Goal: Information Seeking & Learning: Learn about a topic

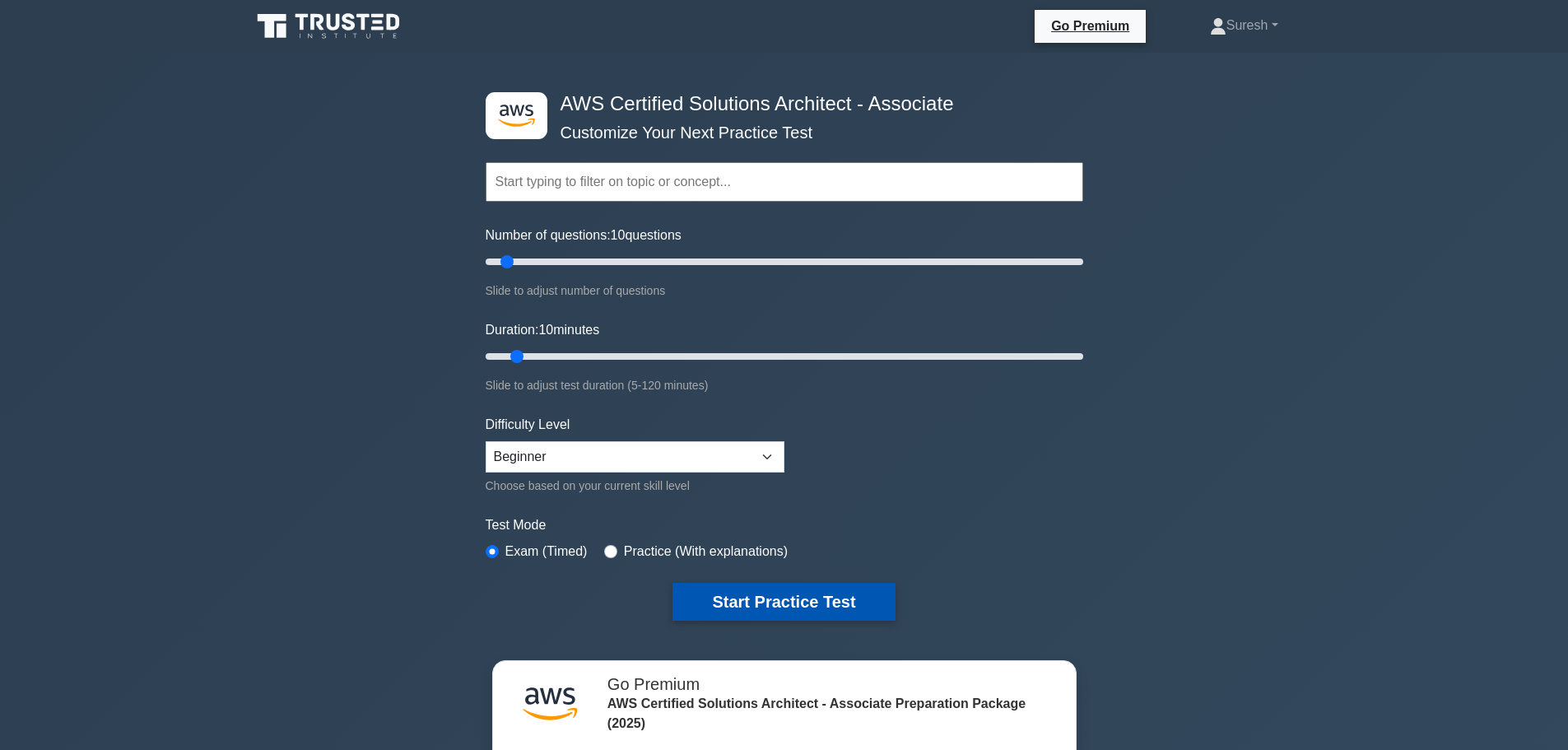
click at [756, 597] on button "Start Practice Test" at bounding box center [784, 602] width 222 height 38
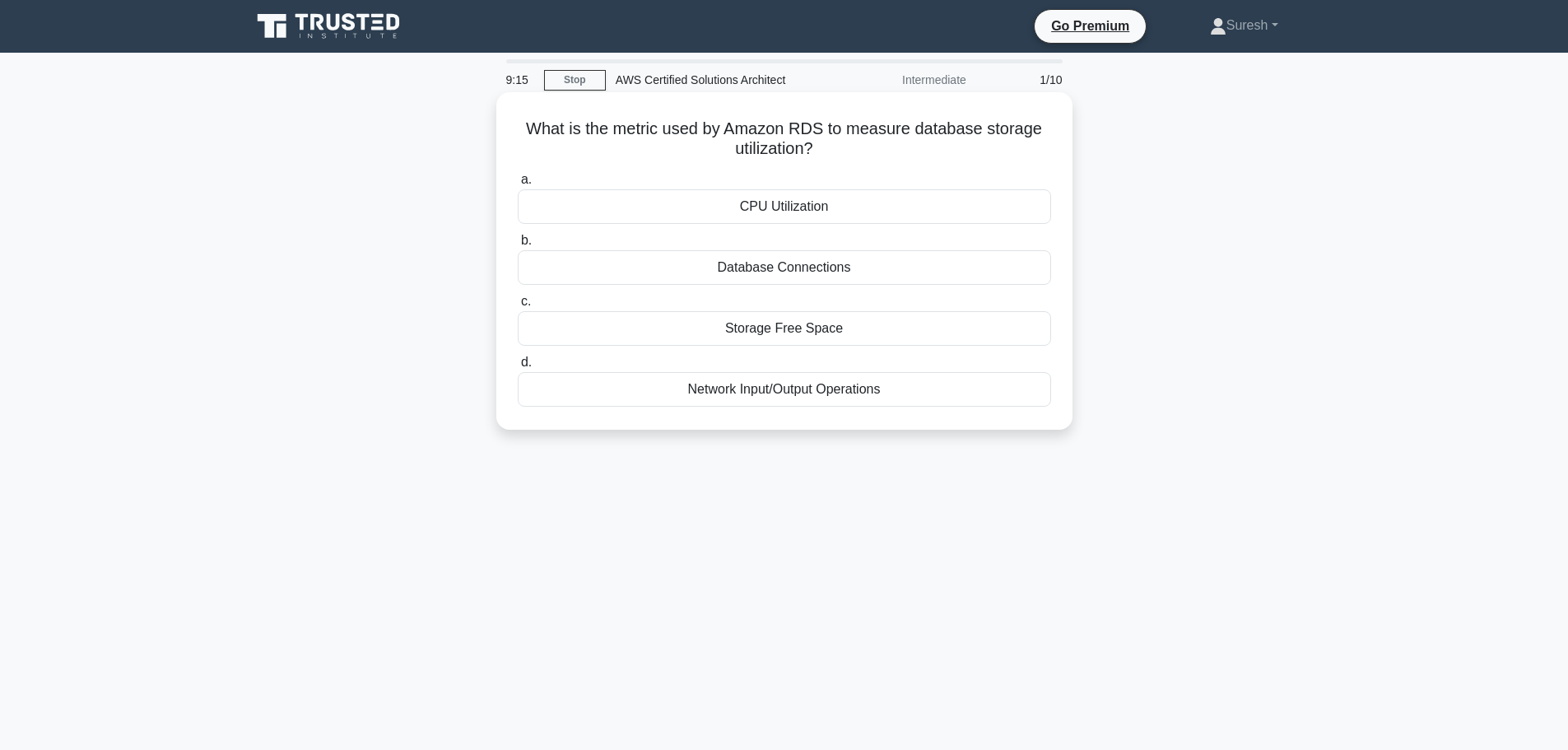
click at [778, 209] on div "CPU Utilization" at bounding box center [784, 207] width 533 height 34
click at [518, 185] on input "a. CPU Utilization" at bounding box center [518, 180] width 0 height 11
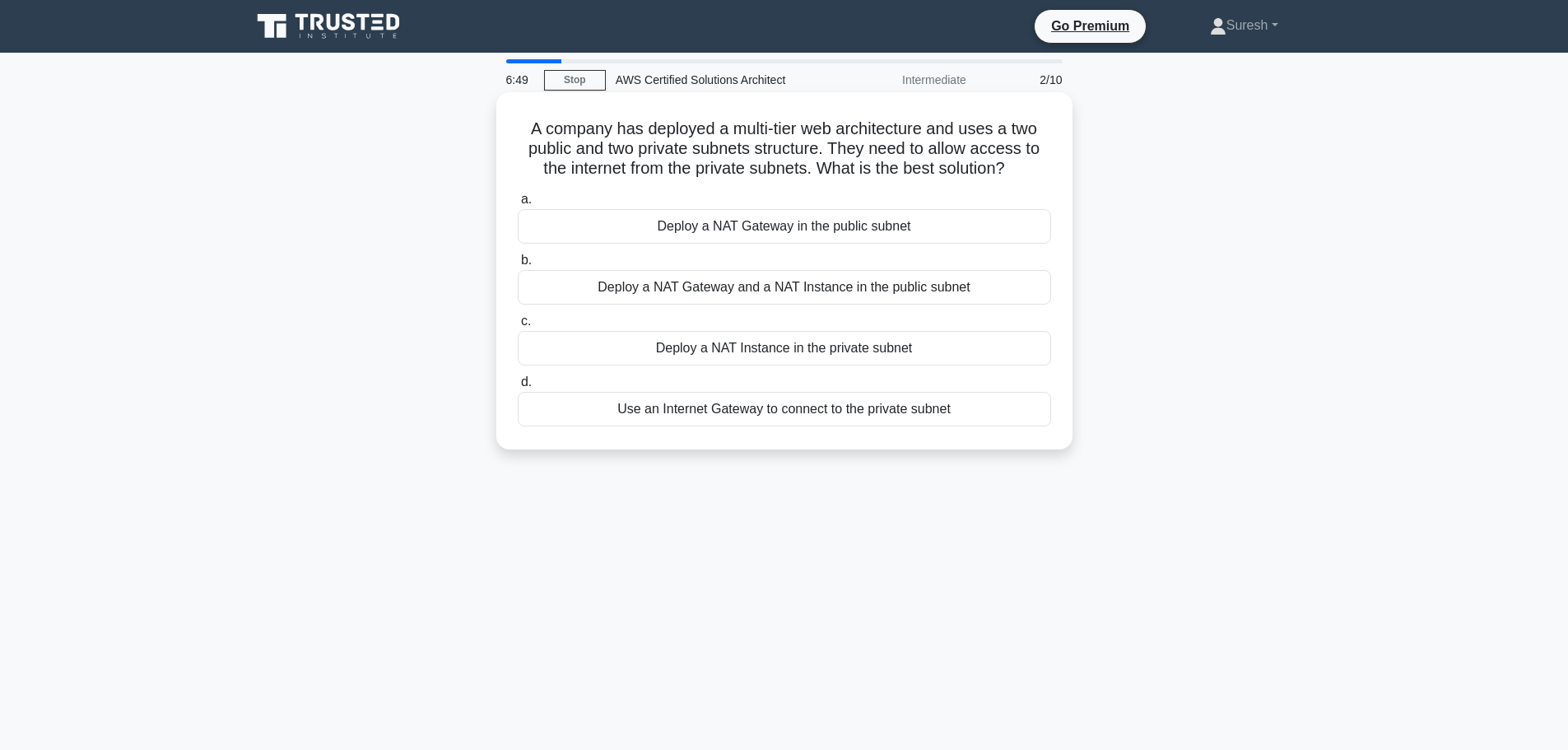
click at [771, 228] on div "Deploy a NAT Gateway in the public subnet" at bounding box center [784, 227] width 533 height 34
click at [518, 205] on input "a. Deploy a NAT Gateway in the public subnet" at bounding box center [518, 199] width 0 height 11
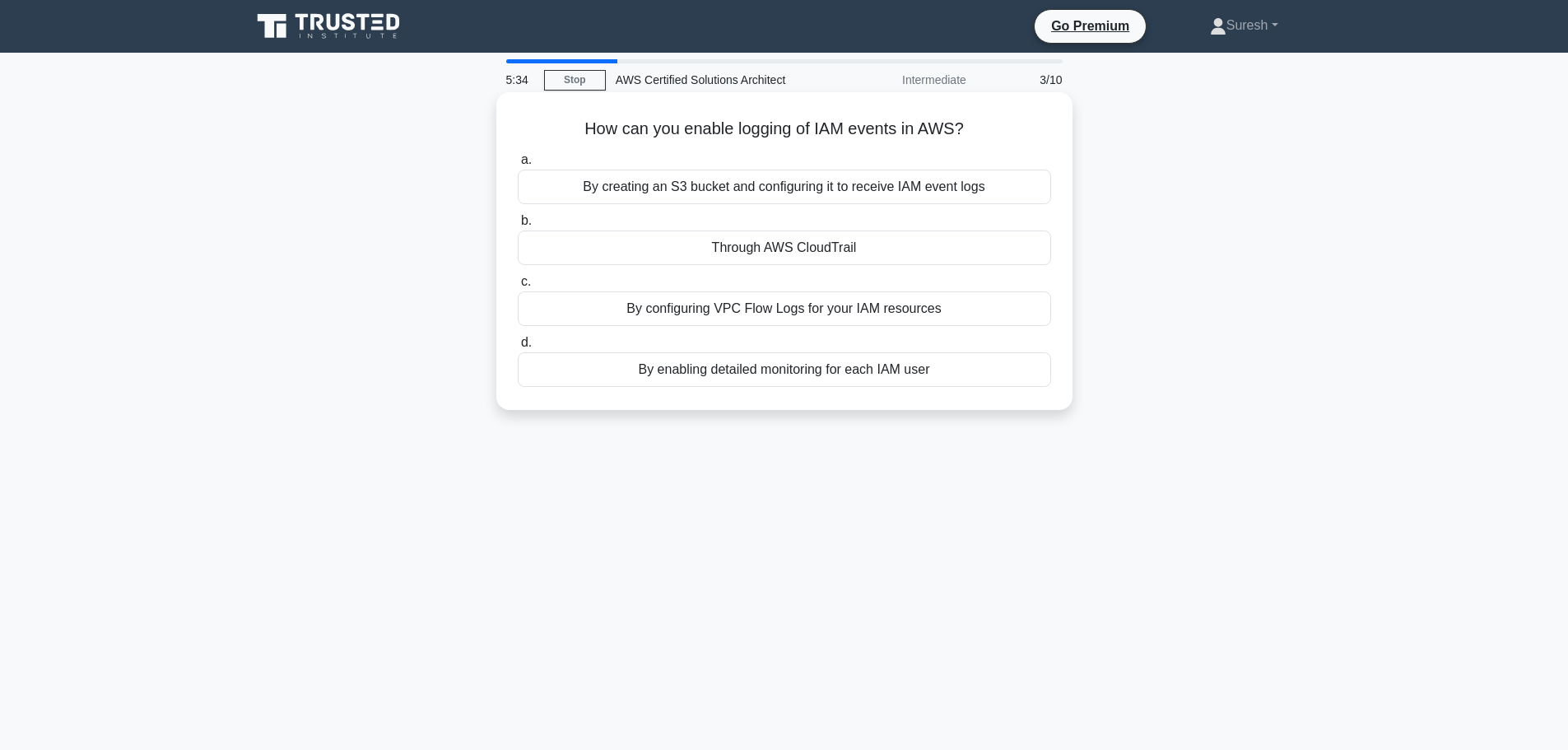
drag, startPoint x: 753, startPoint y: 190, endPoint x: 748, endPoint y: 238, distance: 48.3
click at [748, 238] on div "a. By creating an S3 bucket and configuring it to receive IAM event logs b. Thr…" at bounding box center [784, 268] width 553 height 244
click at [716, 189] on div "By creating an S3 bucket and configuring it to receive IAM event logs" at bounding box center [784, 187] width 533 height 34
click at [518, 165] on input "a. By creating an S3 bucket and configuring it to receive IAM event logs" at bounding box center [518, 160] width 0 height 11
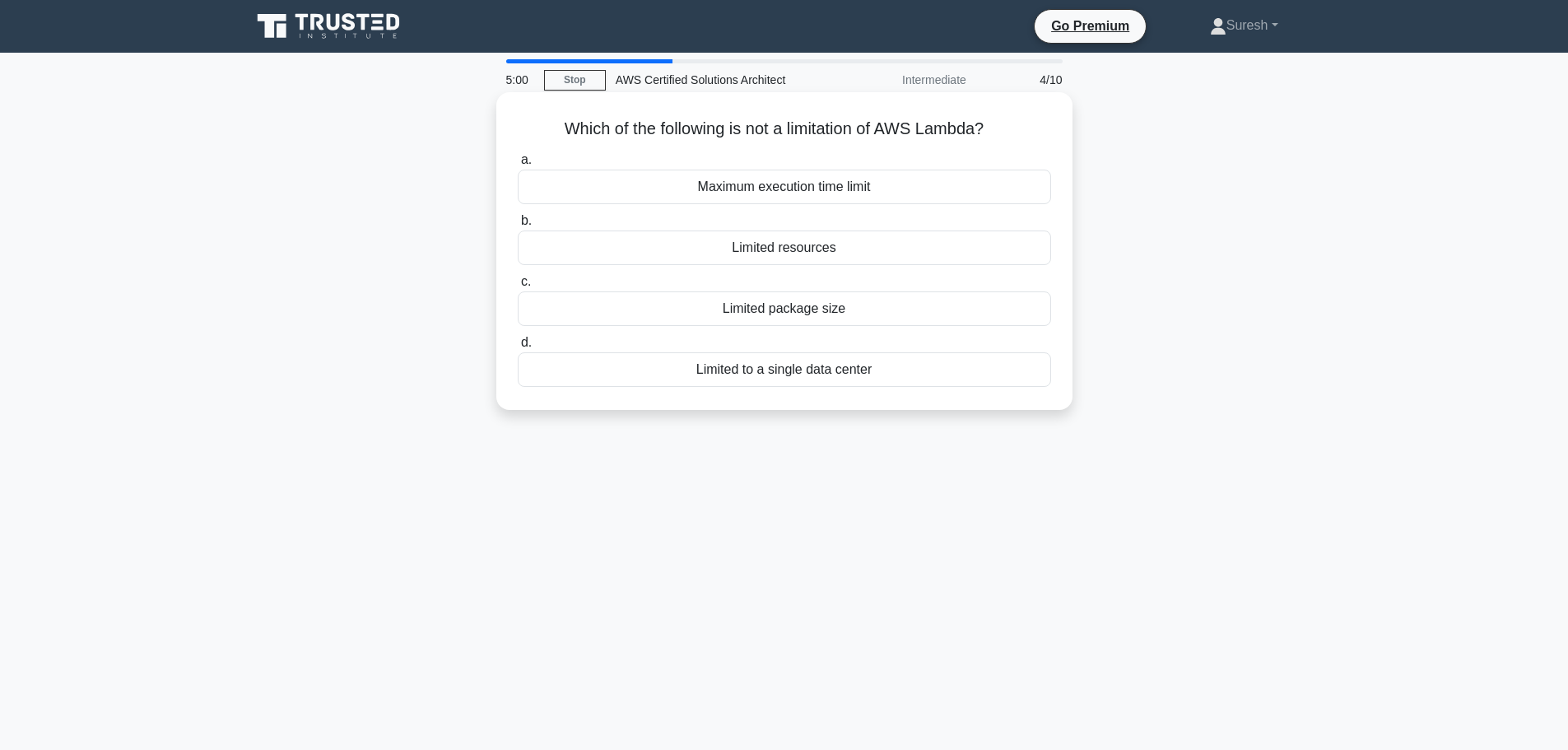
click at [762, 257] on div "Limited resources" at bounding box center [784, 247] width 533 height 34
click at [518, 227] on input "b. Limited resources" at bounding box center [518, 221] width 0 height 11
click at [793, 185] on div "1TB" at bounding box center [784, 187] width 533 height 34
click at [518, 165] on input "a. 1TB" at bounding box center [518, 160] width 0 height 11
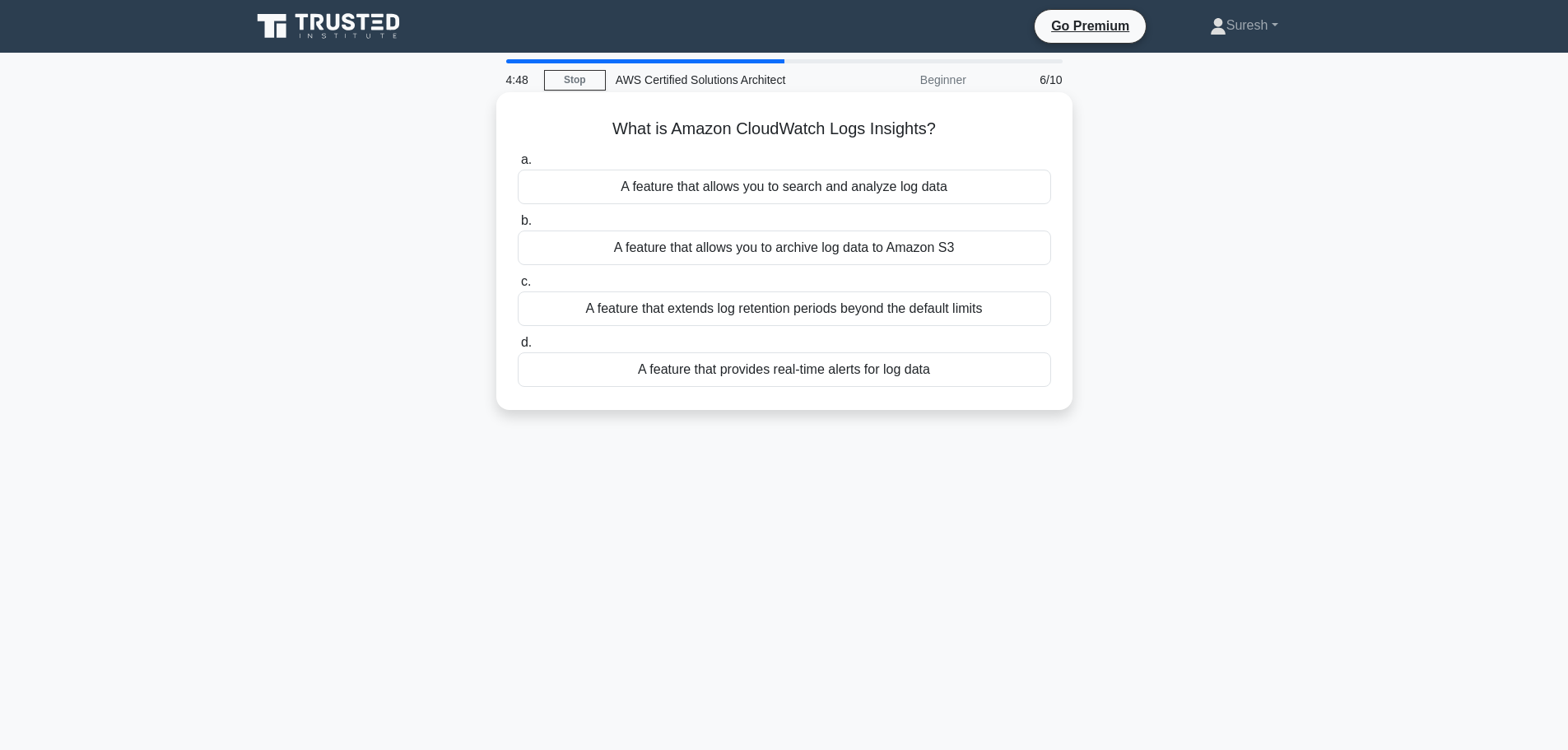
click at [780, 255] on div "A feature that allows you to archive log data to Amazon S3" at bounding box center [784, 247] width 533 height 34
click at [518, 227] on input "b. A feature that allows you to archive log data to Amazon S3" at bounding box center [518, 221] width 0 height 11
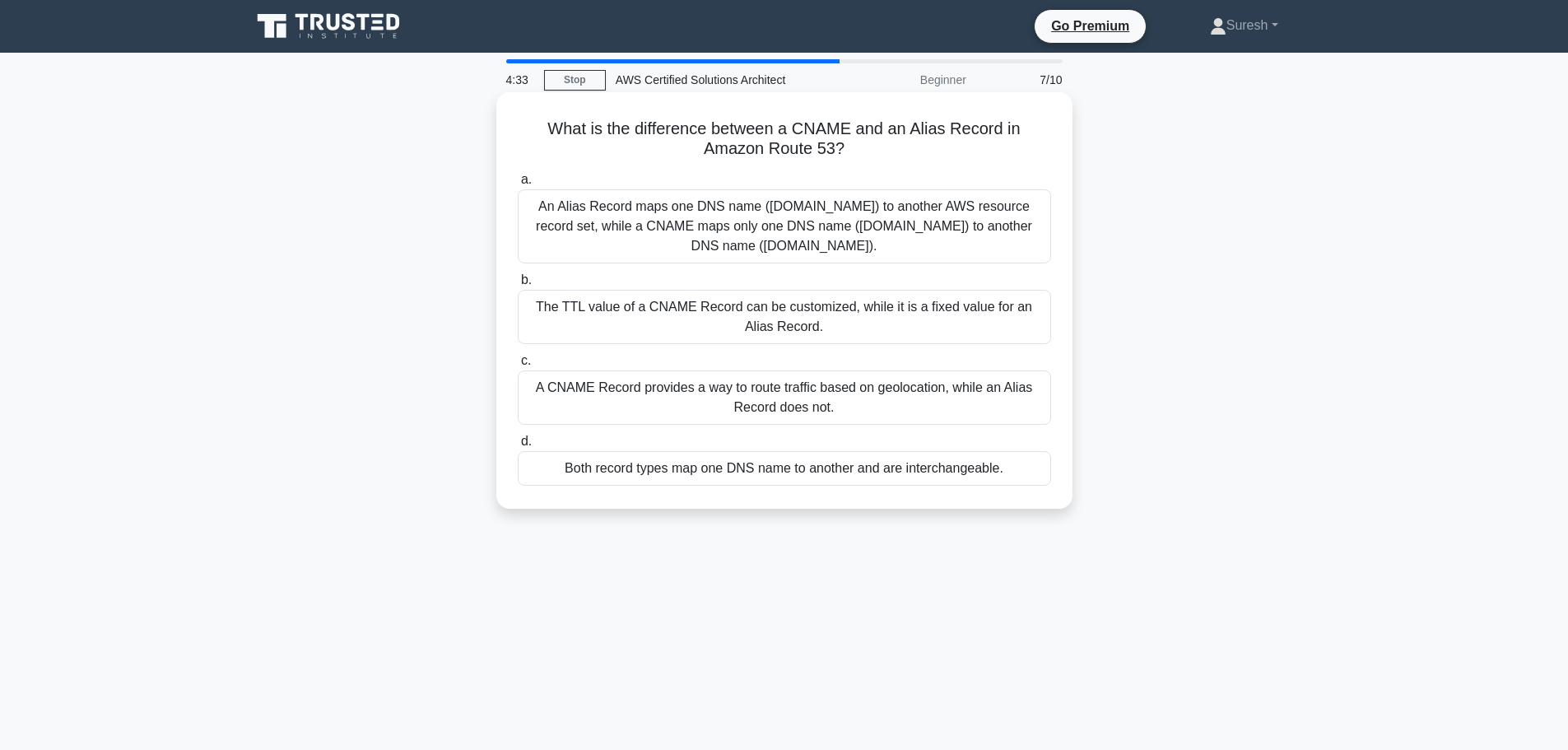
click at [721, 305] on div "The TTL value of a CNAME Record can be customized, while it is a fixed value fo…" at bounding box center [784, 317] width 533 height 54
click at [518, 285] on input "b. The TTL value of a CNAME Record can be customized, while it is a fixed value…" at bounding box center [518, 281] width 0 height 11
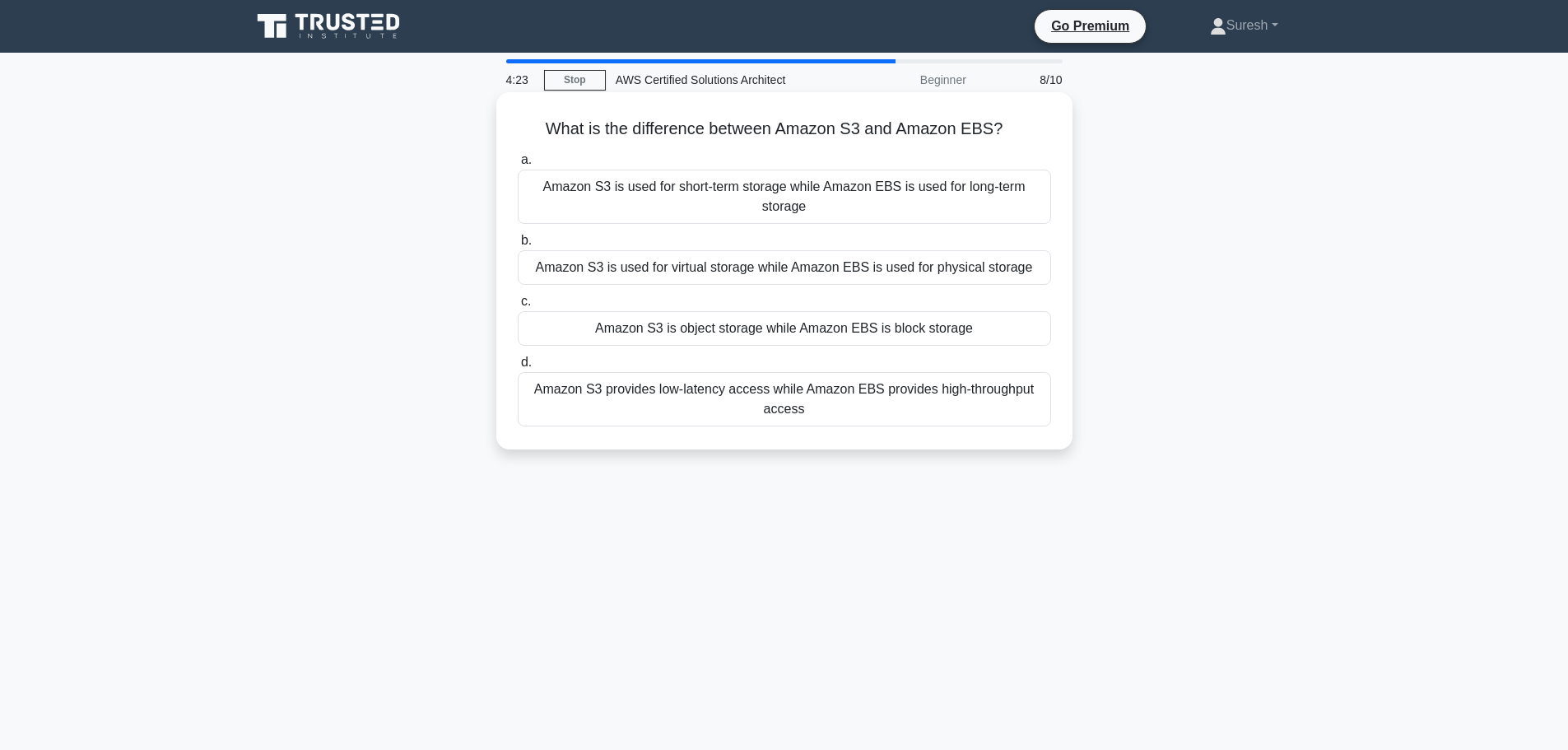
click at [711, 274] on div "Amazon S3 is used for virtual storage while Amazon EBS is used for physical sto…" at bounding box center [784, 267] width 533 height 34
click at [518, 246] on input "b. Amazon S3 is used for virtual storage while Amazon EBS is used for physical …" at bounding box center [518, 241] width 0 height 11
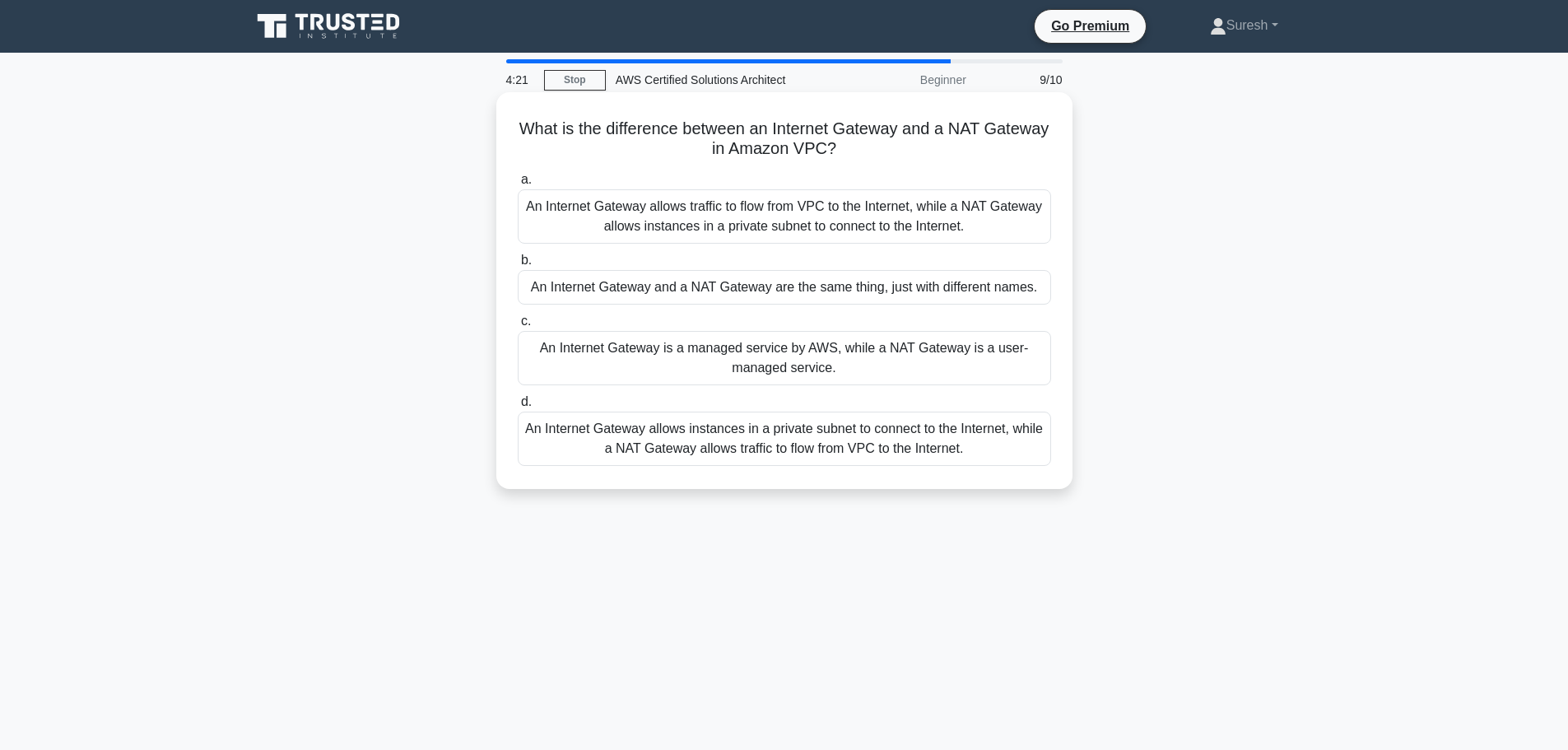
click at [703, 297] on div "An Internet Gateway and a NAT Gateway are the same thing, just with different n…" at bounding box center [784, 287] width 533 height 34
click at [518, 266] on input "b. An Internet Gateway and a NAT Gateway are the same thing, just with differen…" at bounding box center [518, 261] width 0 height 11
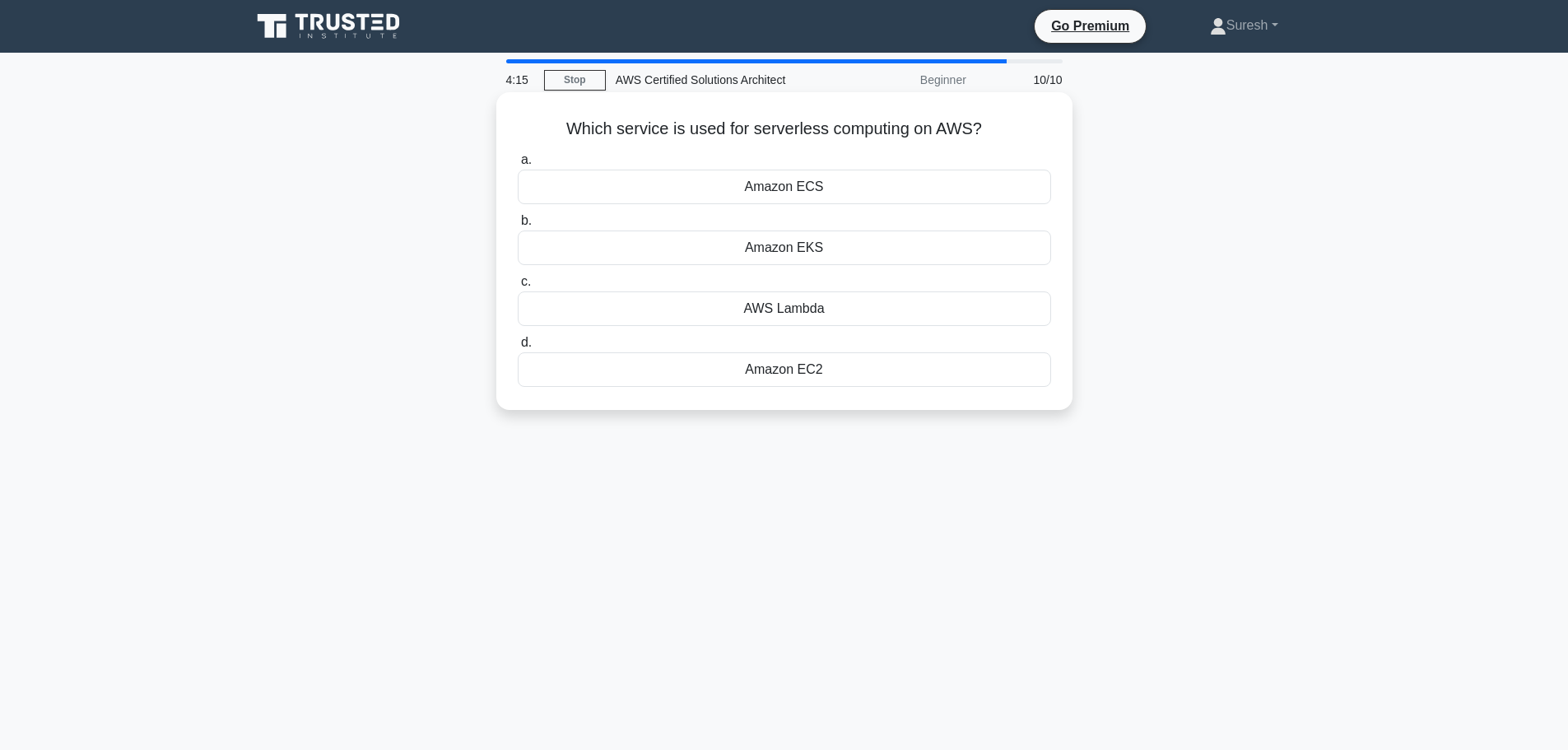
click at [765, 245] on div "Amazon EKS" at bounding box center [784, 247] width 533 height 34
click at [518, 227] on input "b. Amazon EKS" at bounding box center [518, 221] width 0 height 11
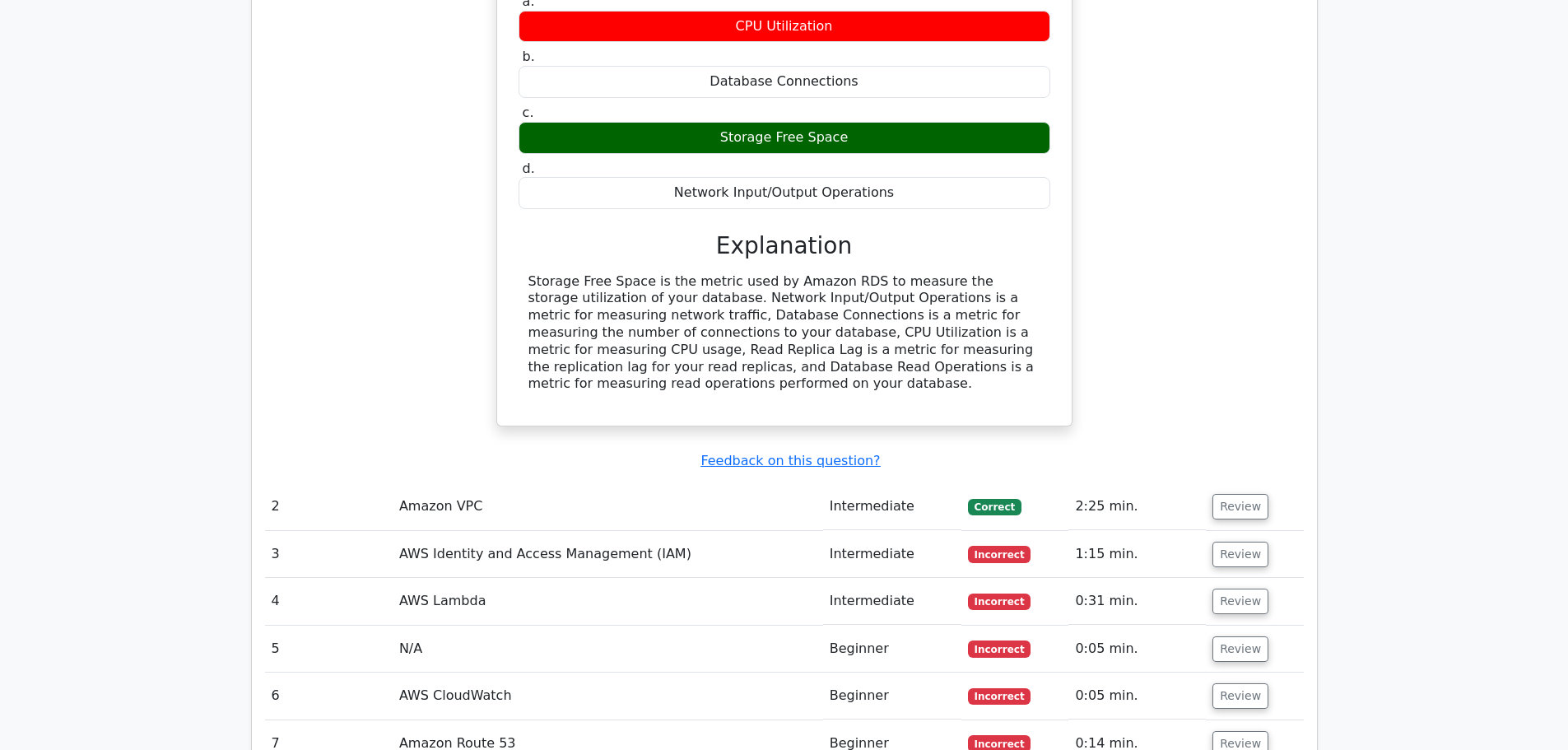
scroll to position [1481, 0]
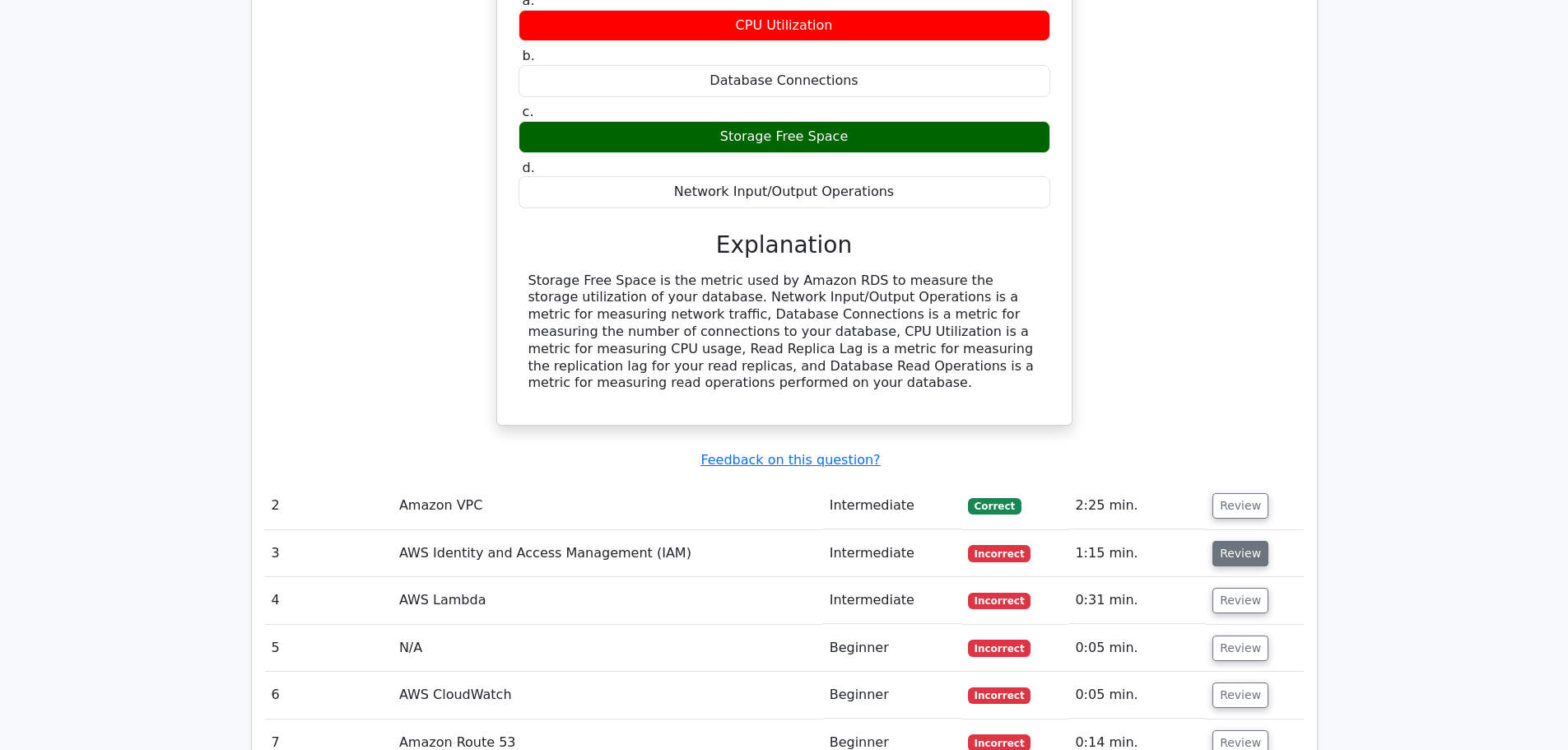
click at [1222, 541] on button "Review" at bounding box center [1240, 553] width 56 height 25
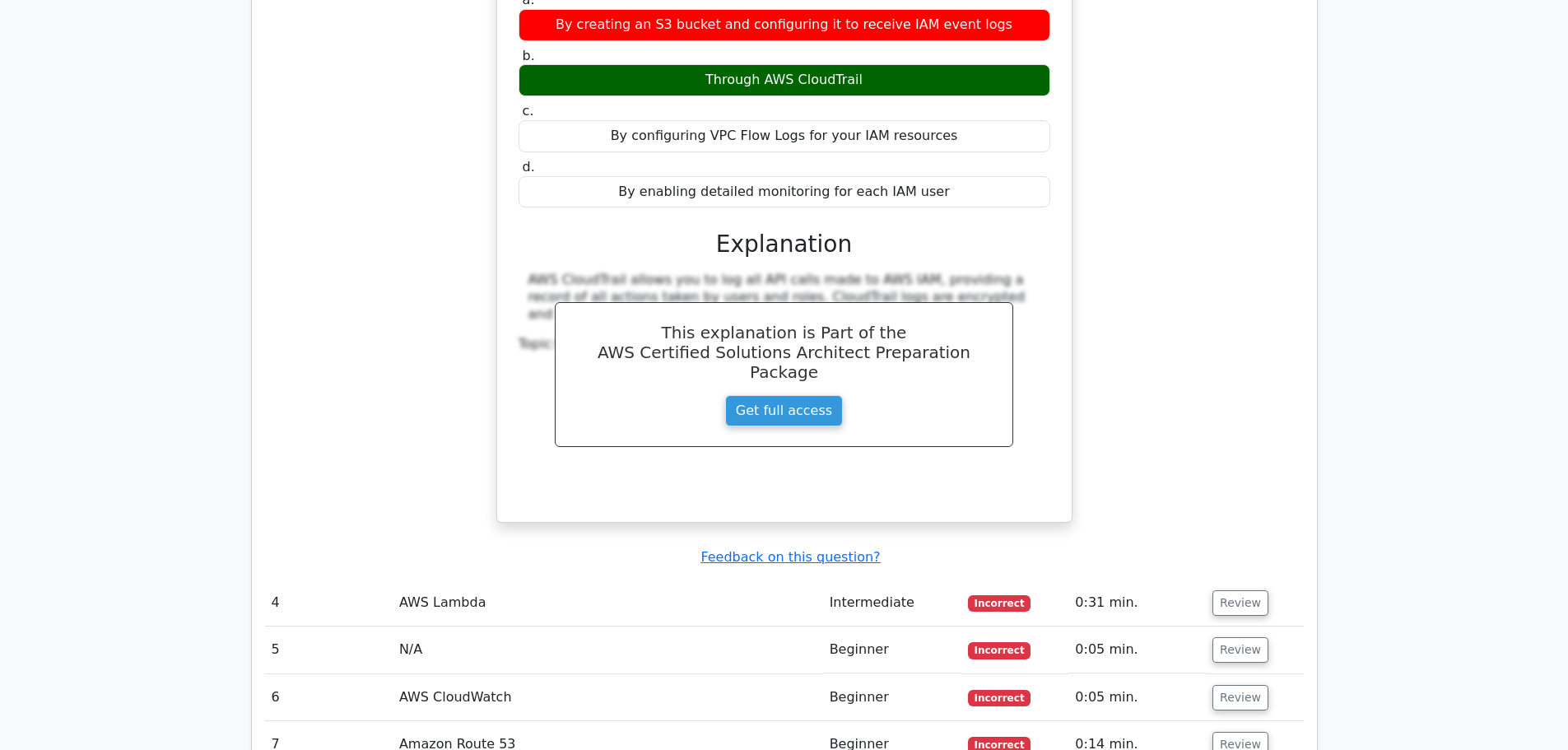
scroll to position [2222, 0]
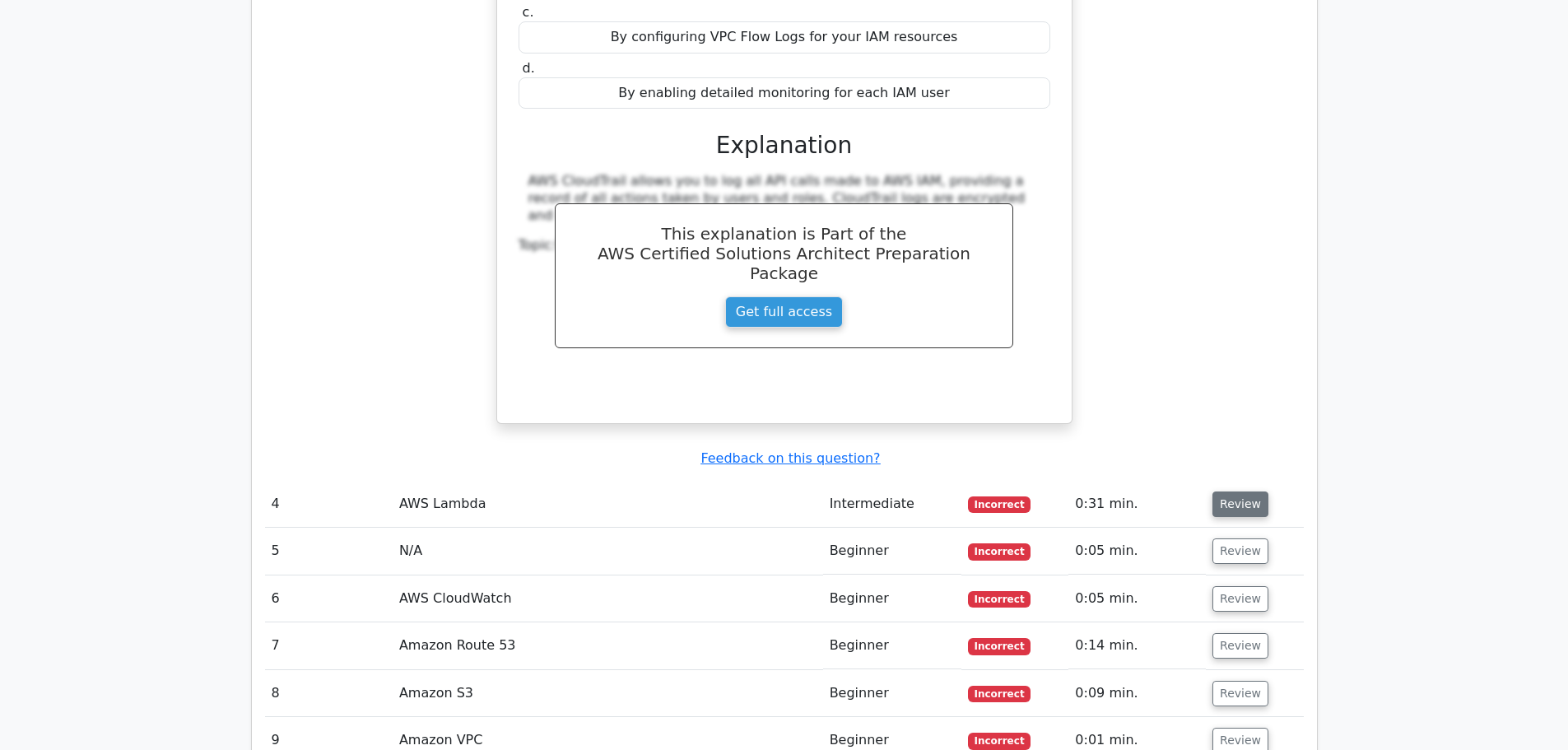
click at [1230, 491] on button "Review" at bounding box center [1240, 504] width 56 height 25
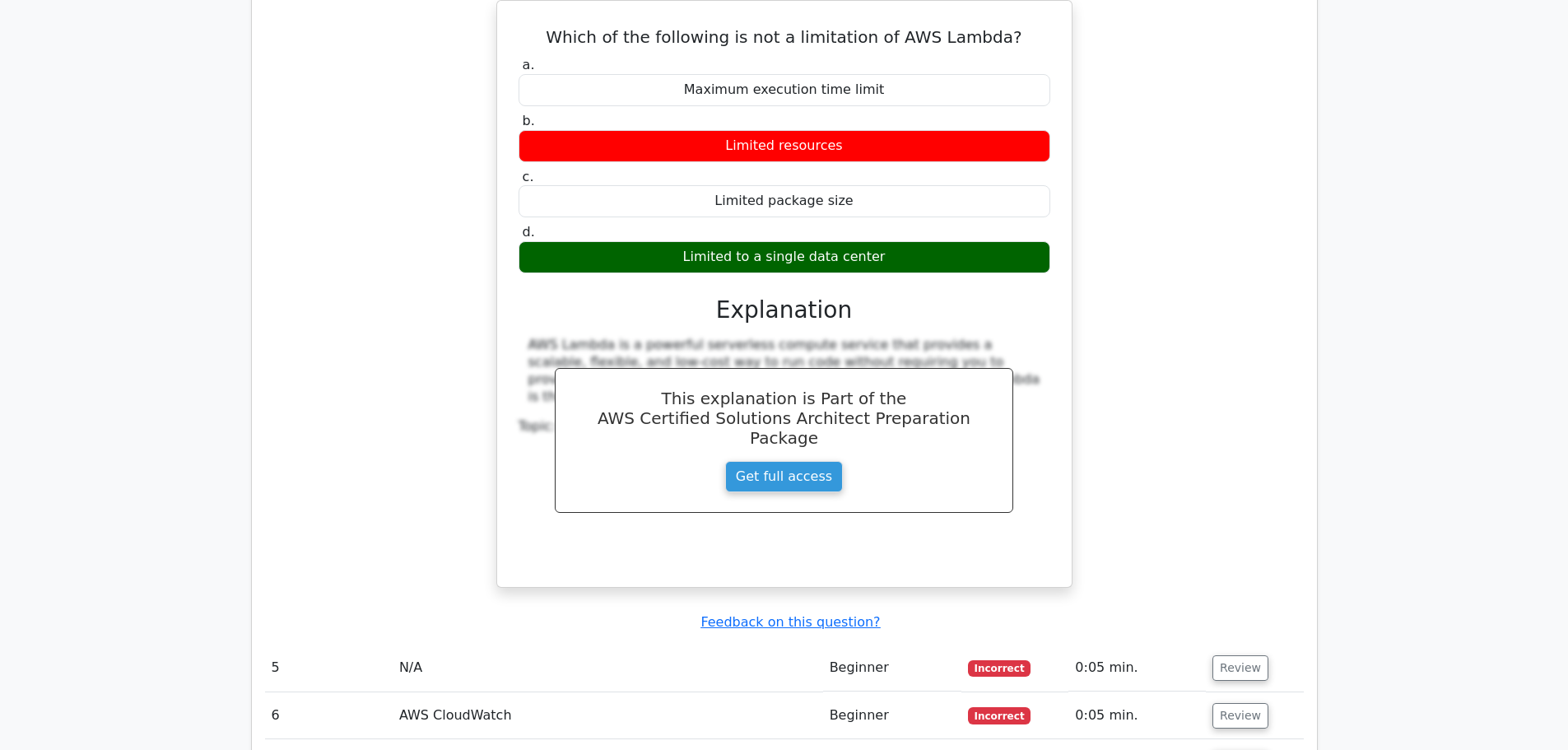
scroll to position [2799, 0]
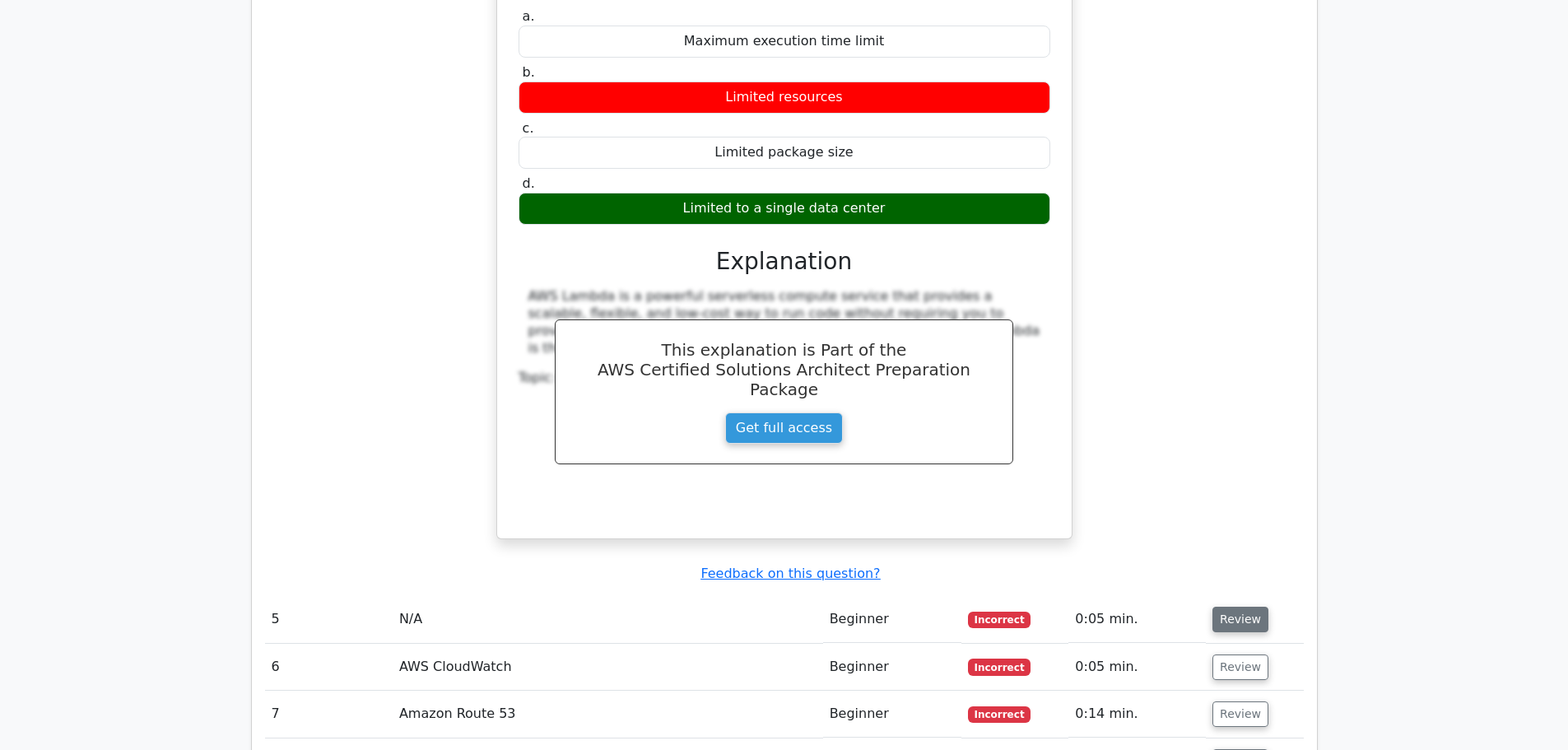
click at [1225, 606] on button "Review" at bounding box center [1240, 619] width 56 height 25
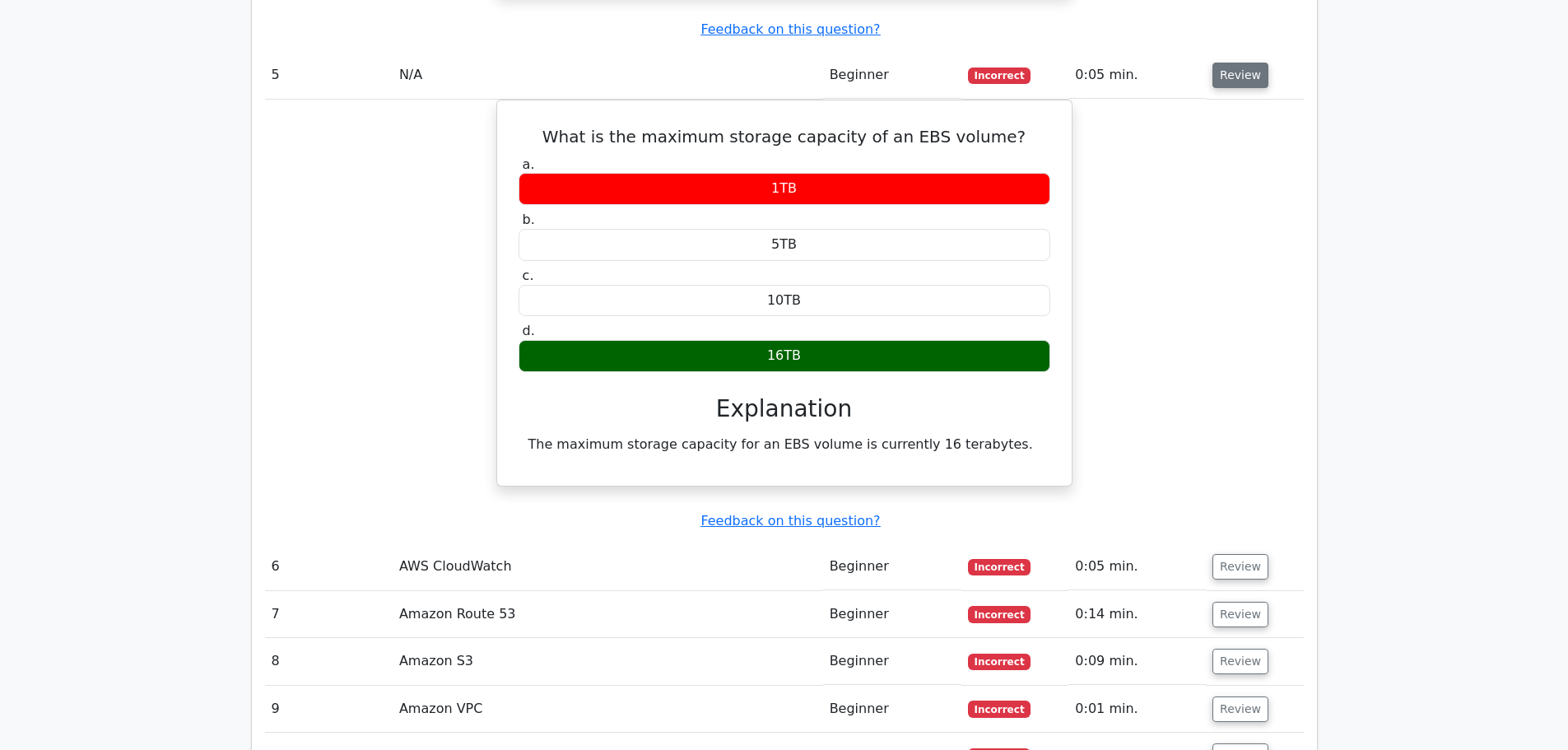
scroll to position [3375, 0]
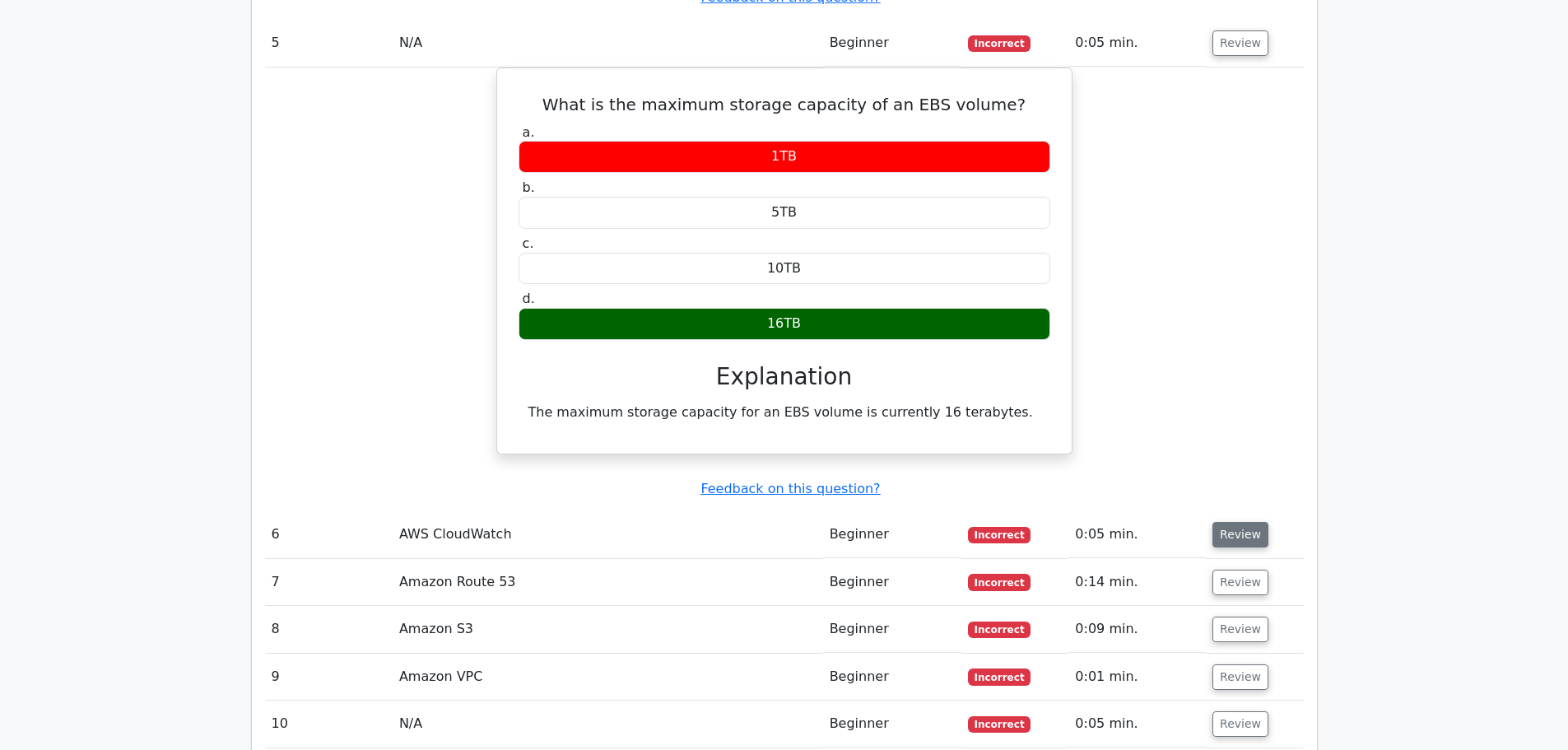
click at [1230, 522] on button "Review" at bounding box center [1240, 534] width 56 height 25
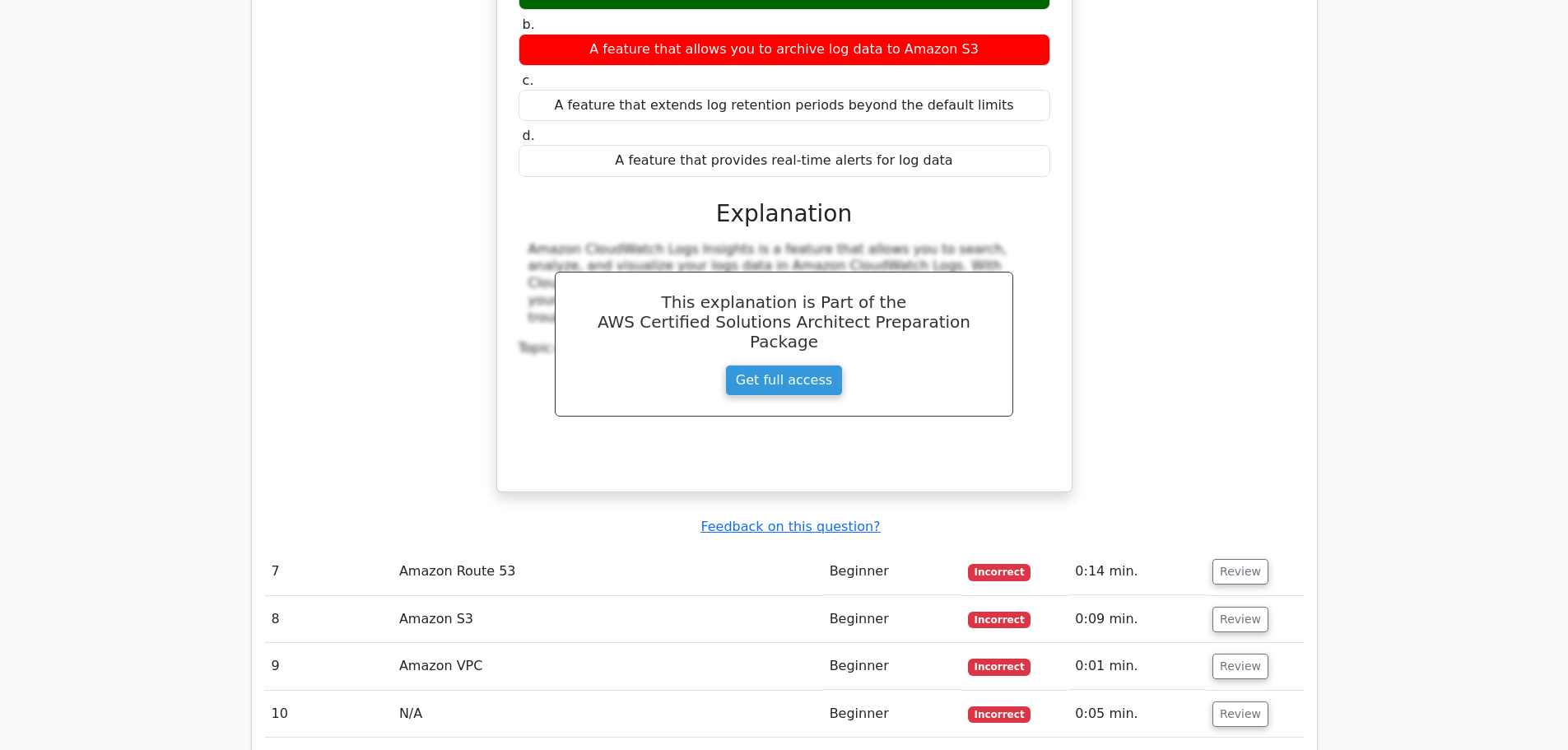
scroll to position [4033, 0]
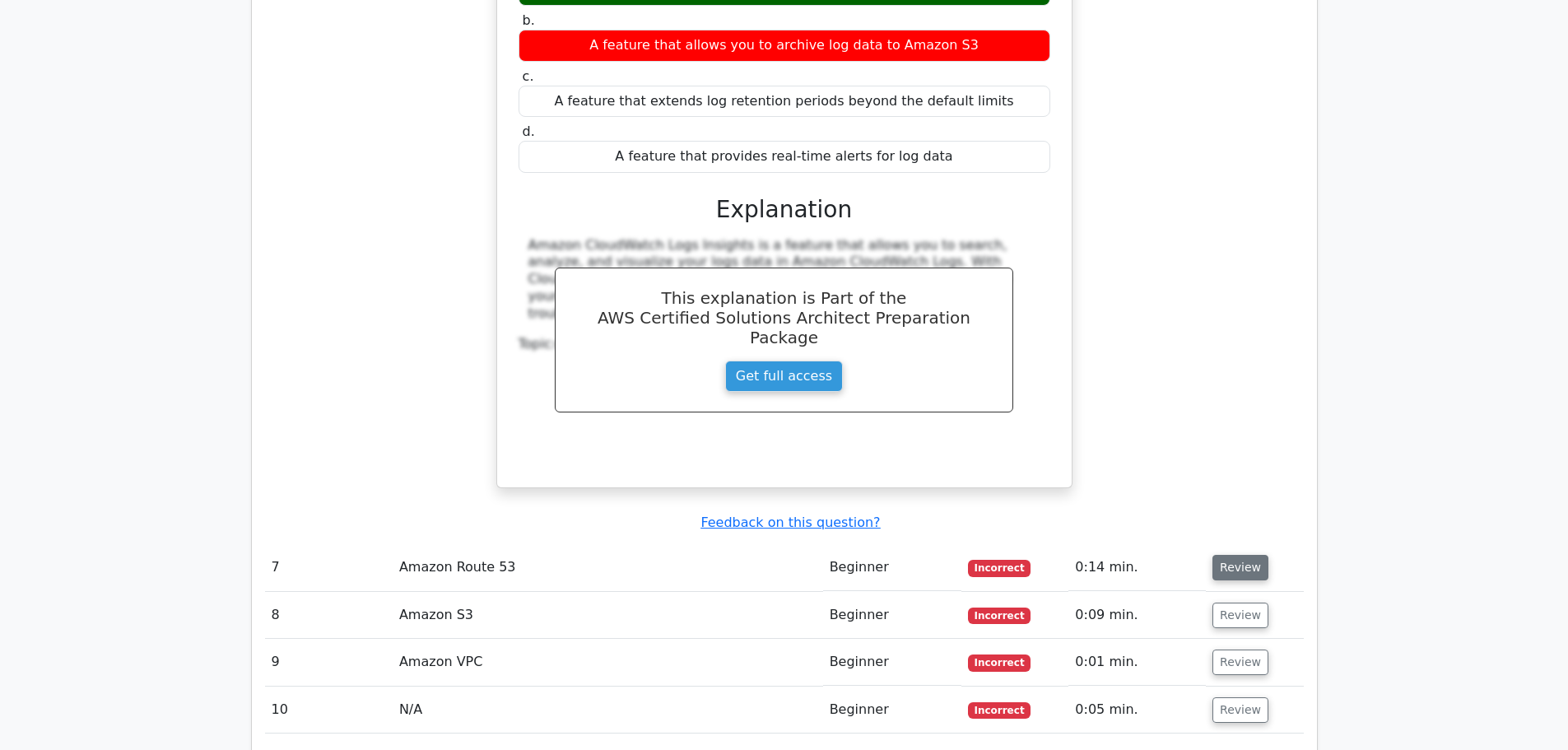
click at [1228, 555] on button "Review" at bounding box center [1240, 568] width 56 height 25
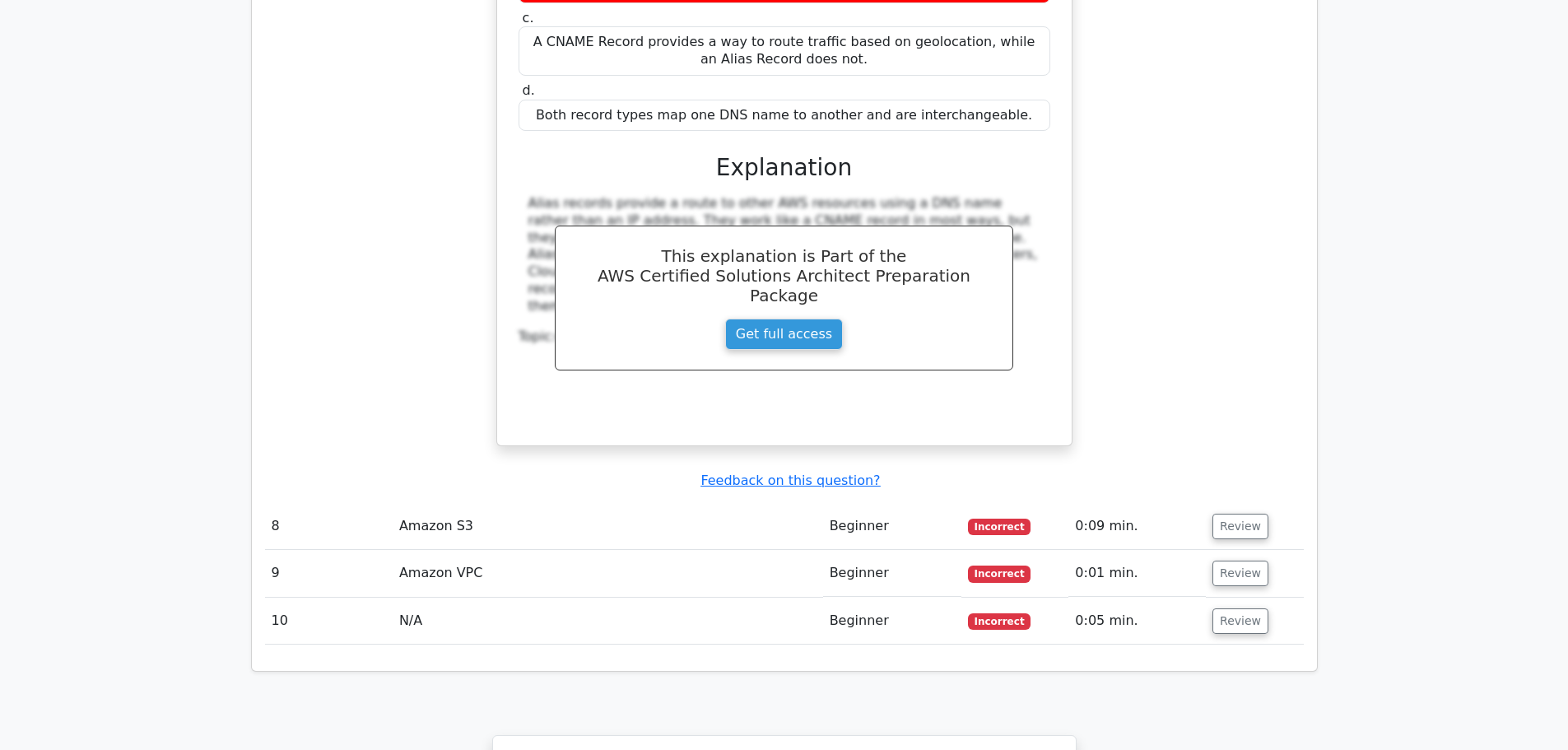
scroll to position [4856, 0]
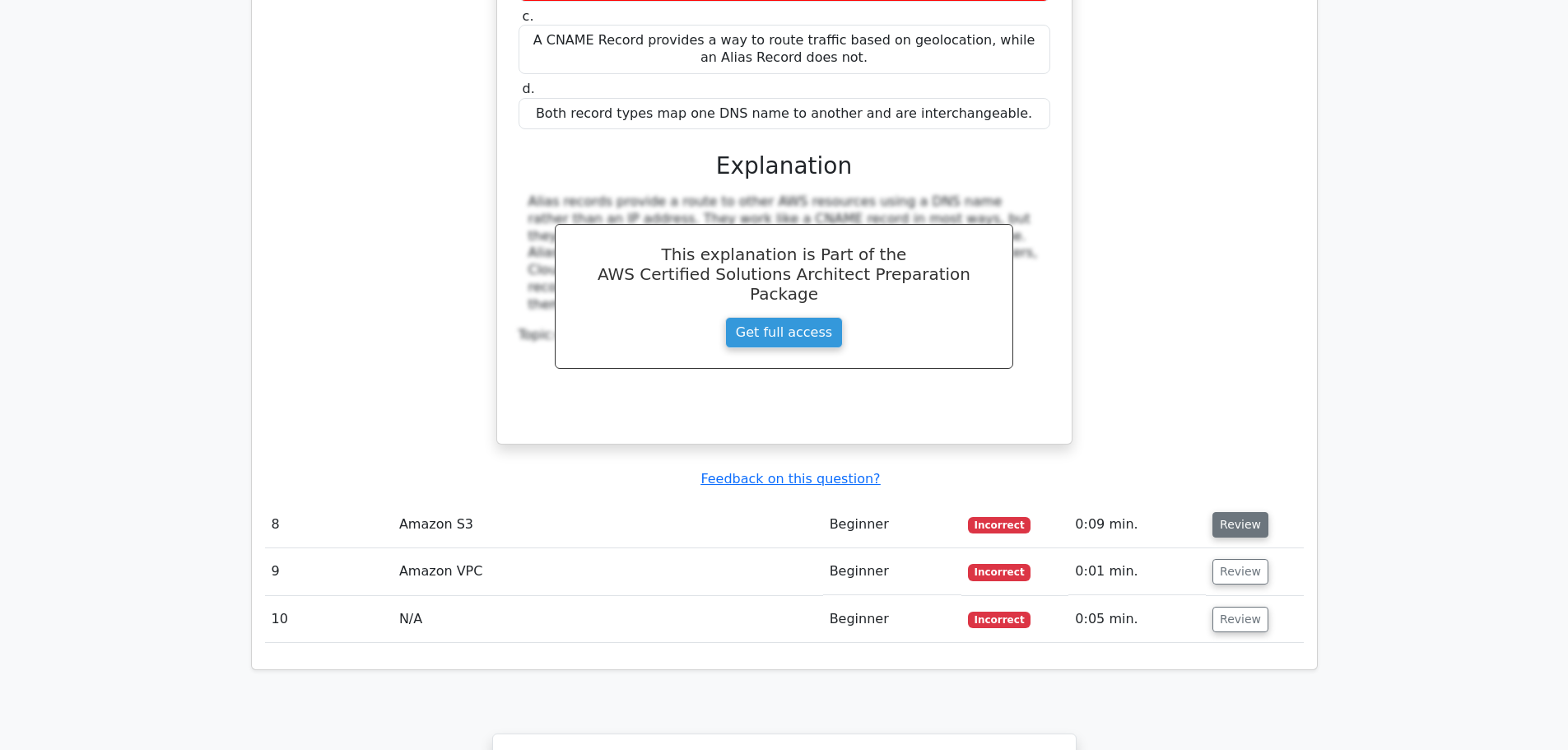
click at [1218, 512] on button "Review" at bounding box center [1240, 524] width 56 height 25
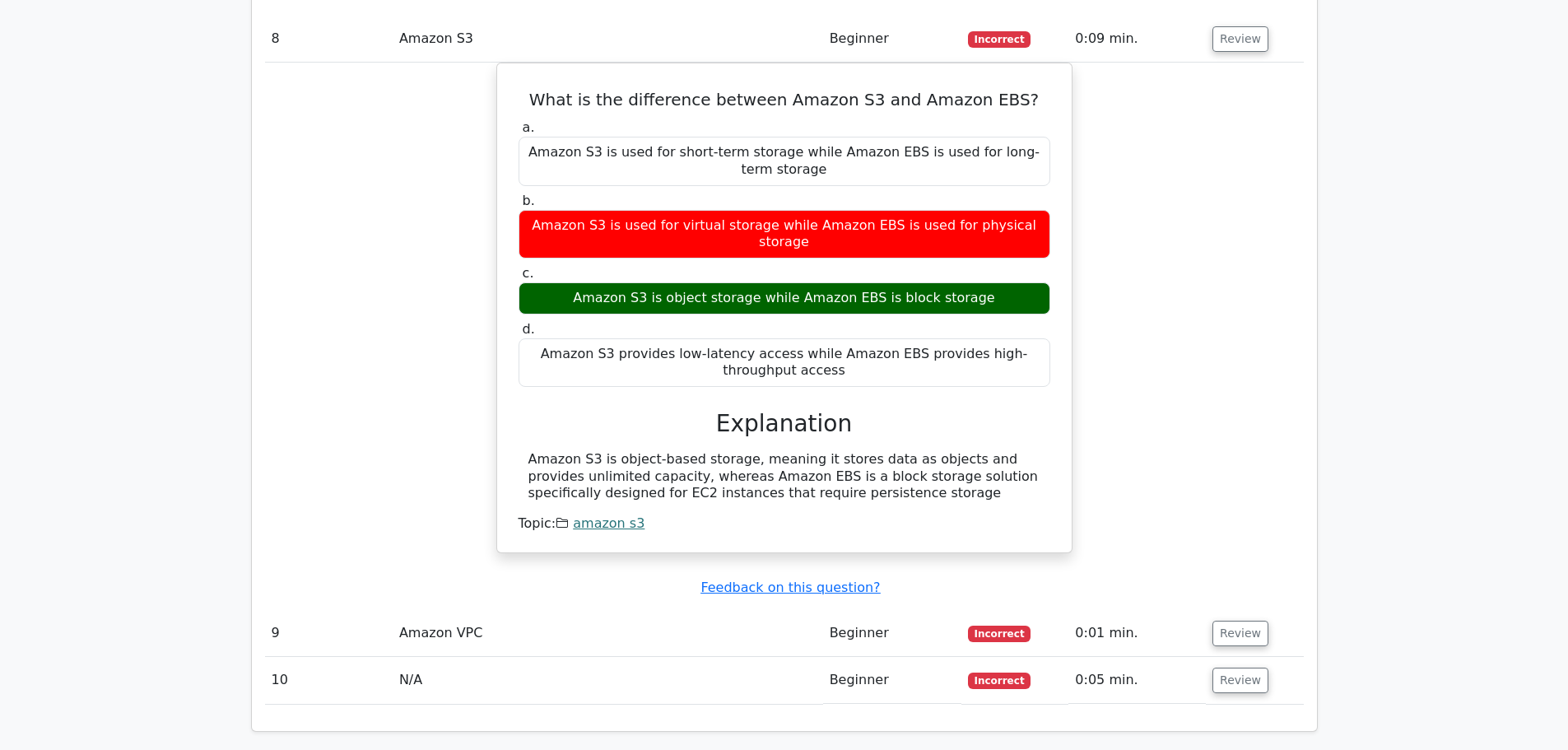
scroll to position [5514, 0]
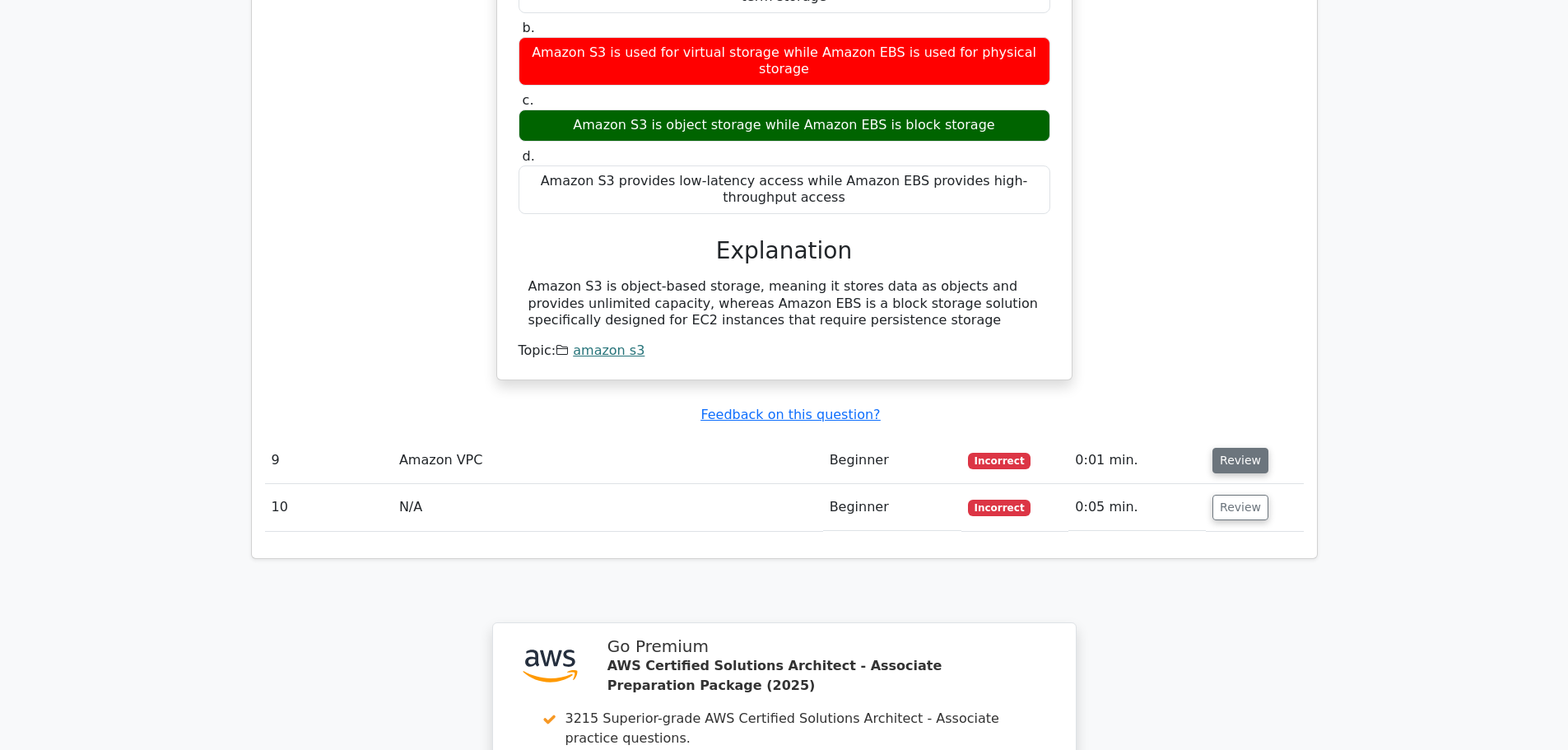
click at [1241, 448] on button "Review" at bounding box center [1240, 460] width 56 height 25
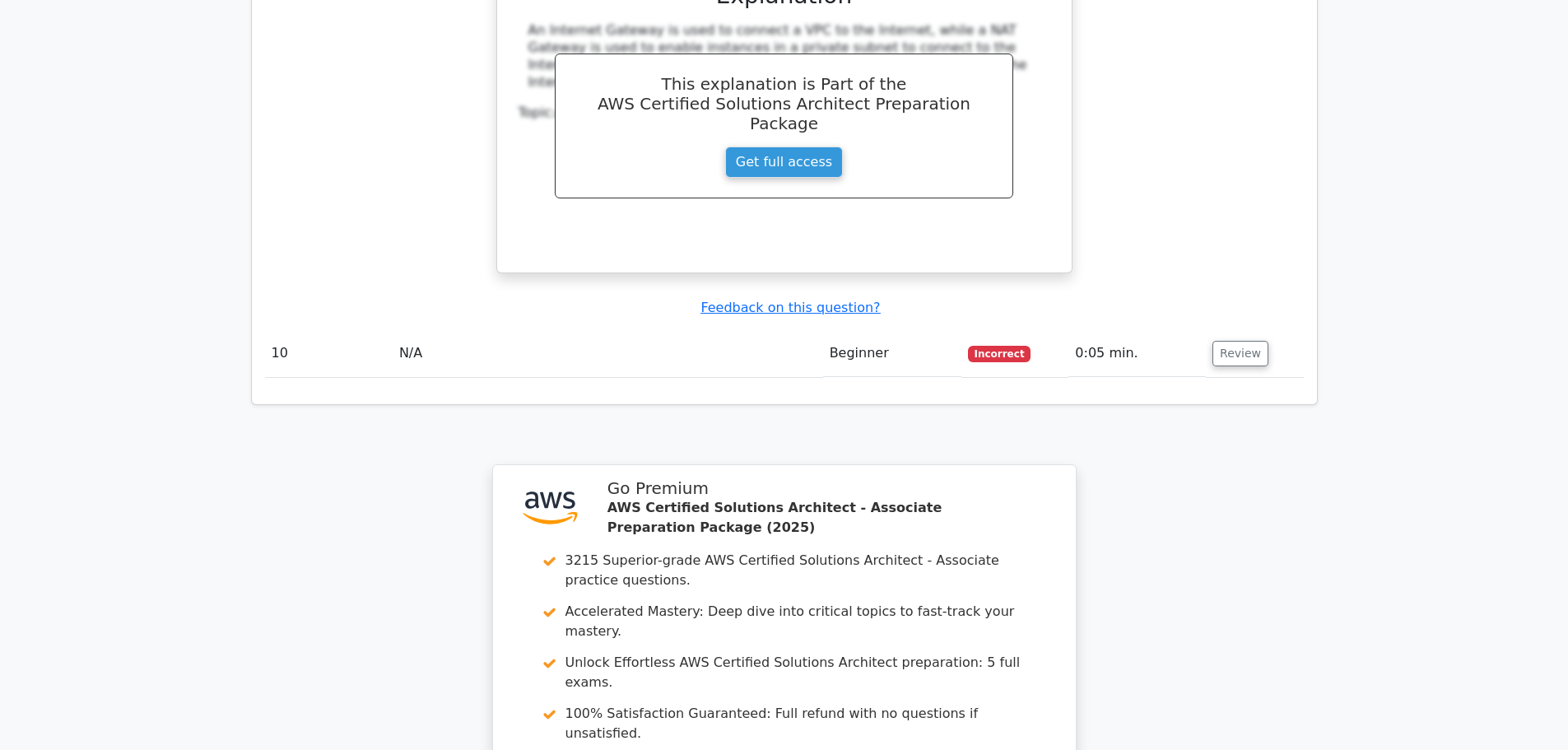
scroll to position [6420, 0]
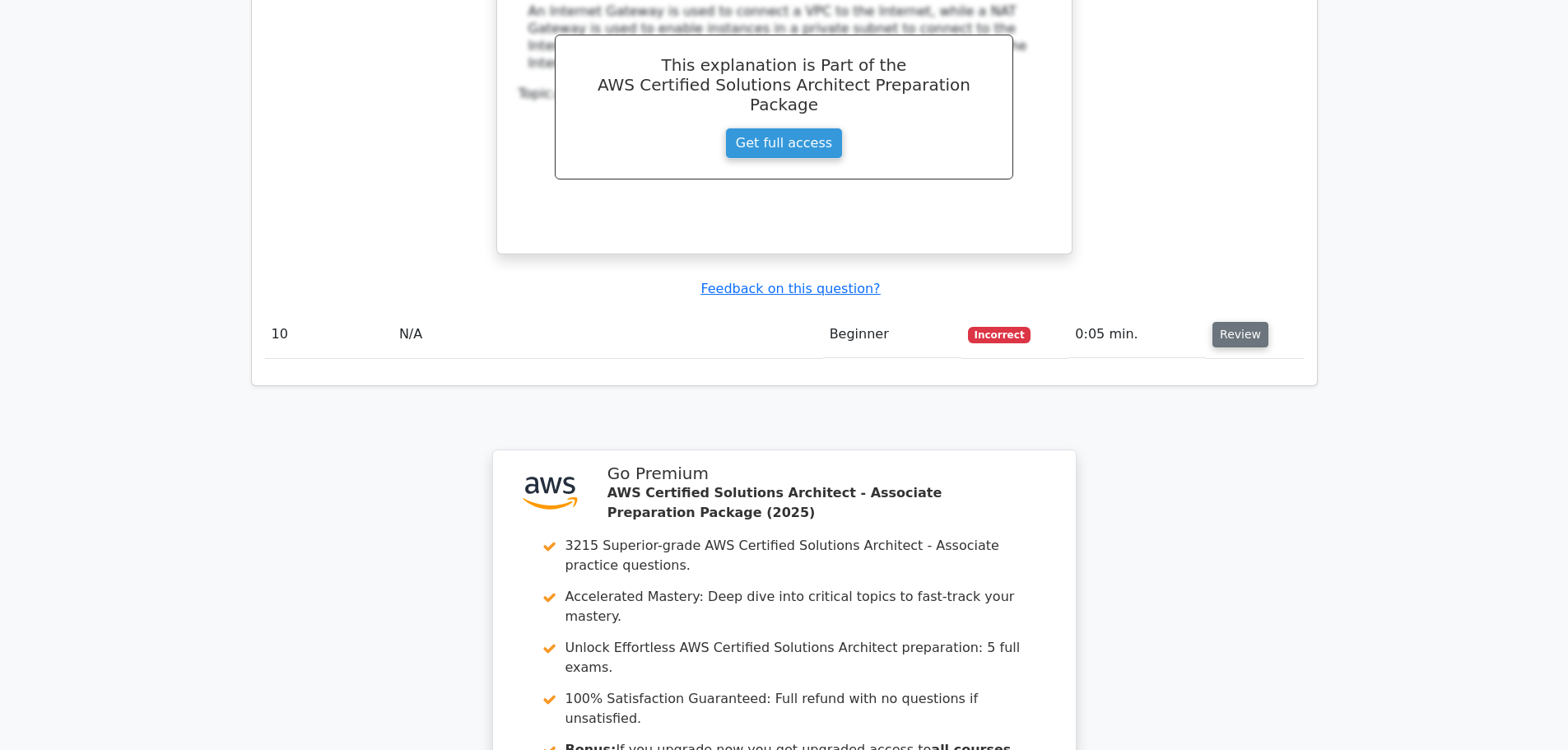
click at [1232, 322] on button "Review" at bounding box center [1240, 335] width 56 height 25
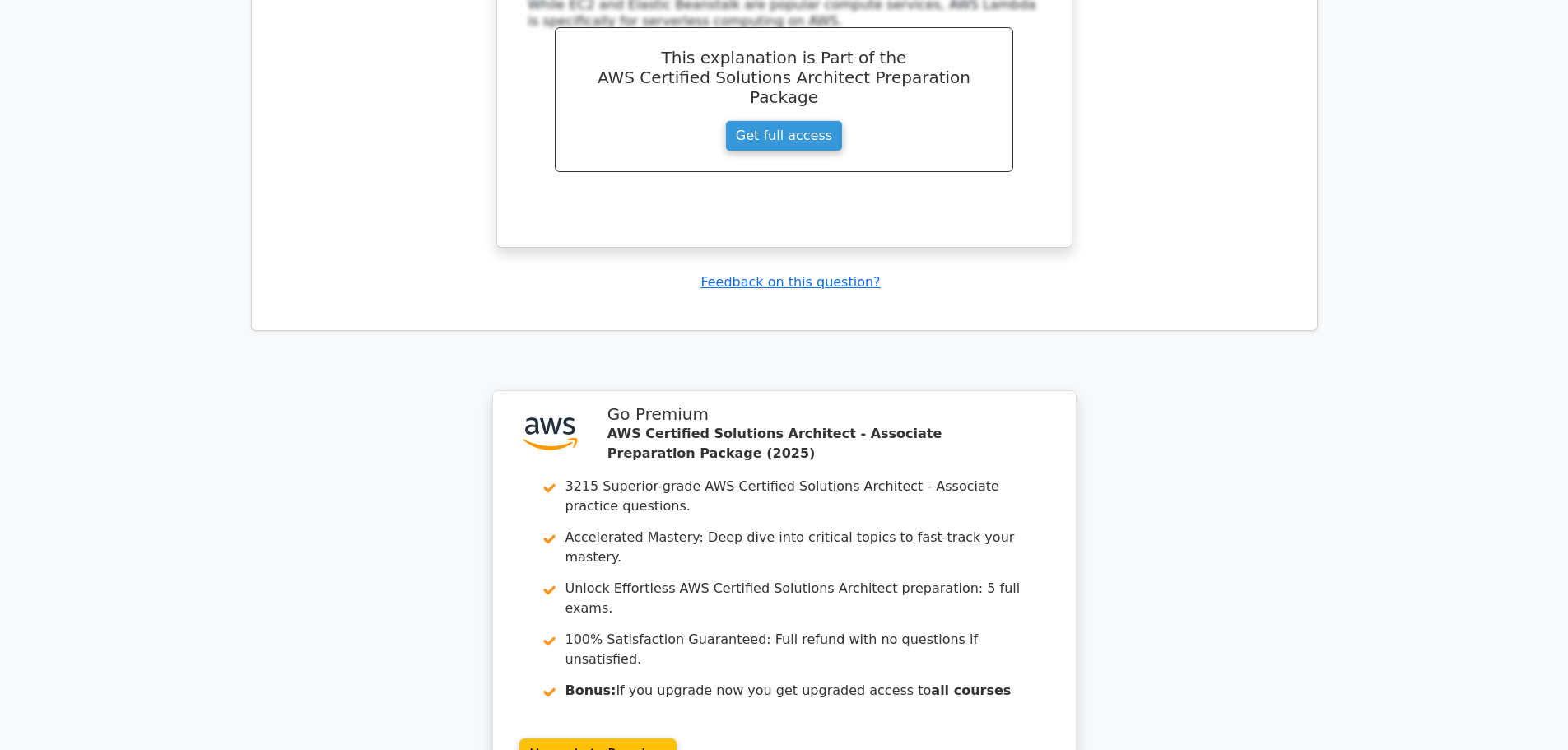
scroll to position [7243, 0]
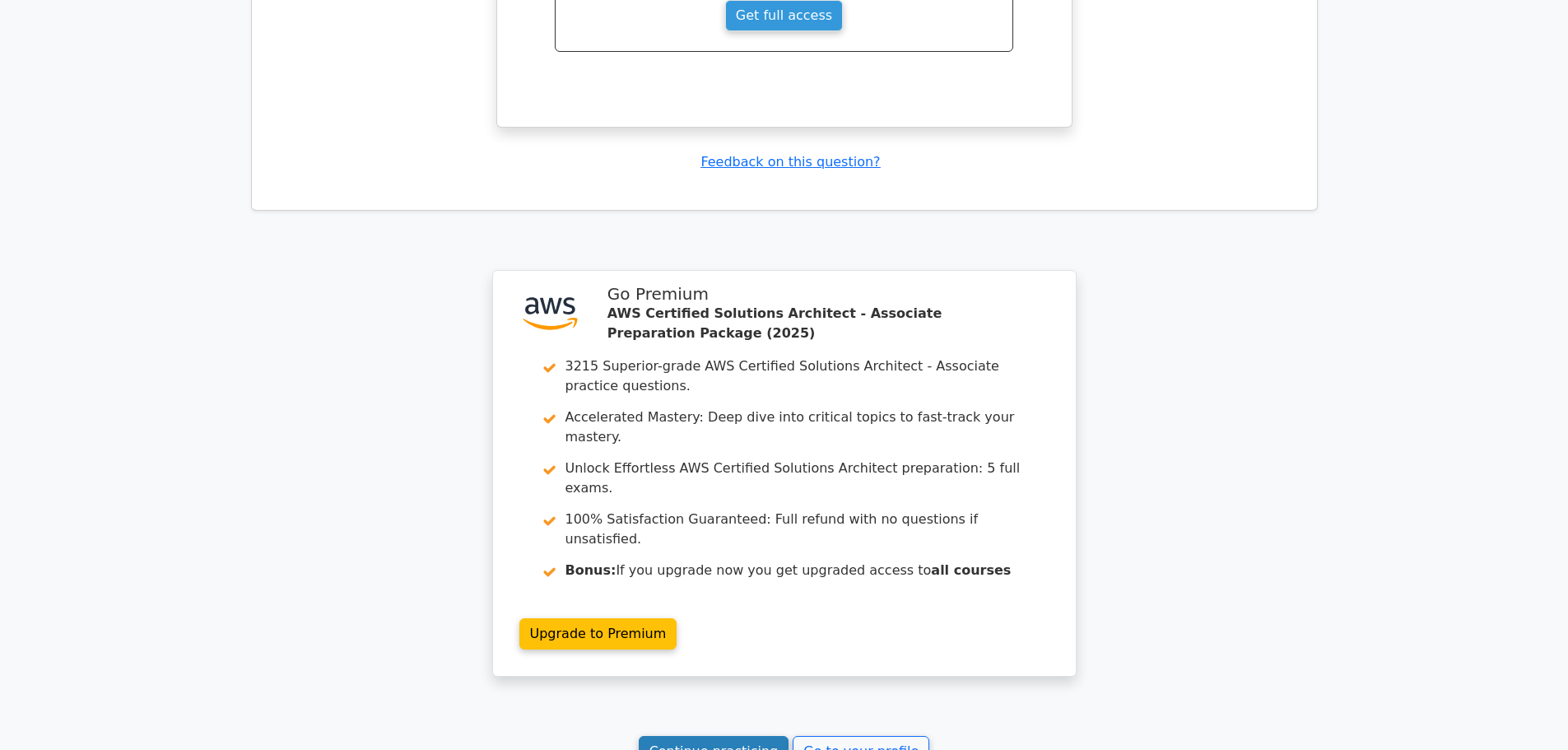
click at [715, 736] on link "Continue practicing" at bounding box center [714, 751] width 151 height 32
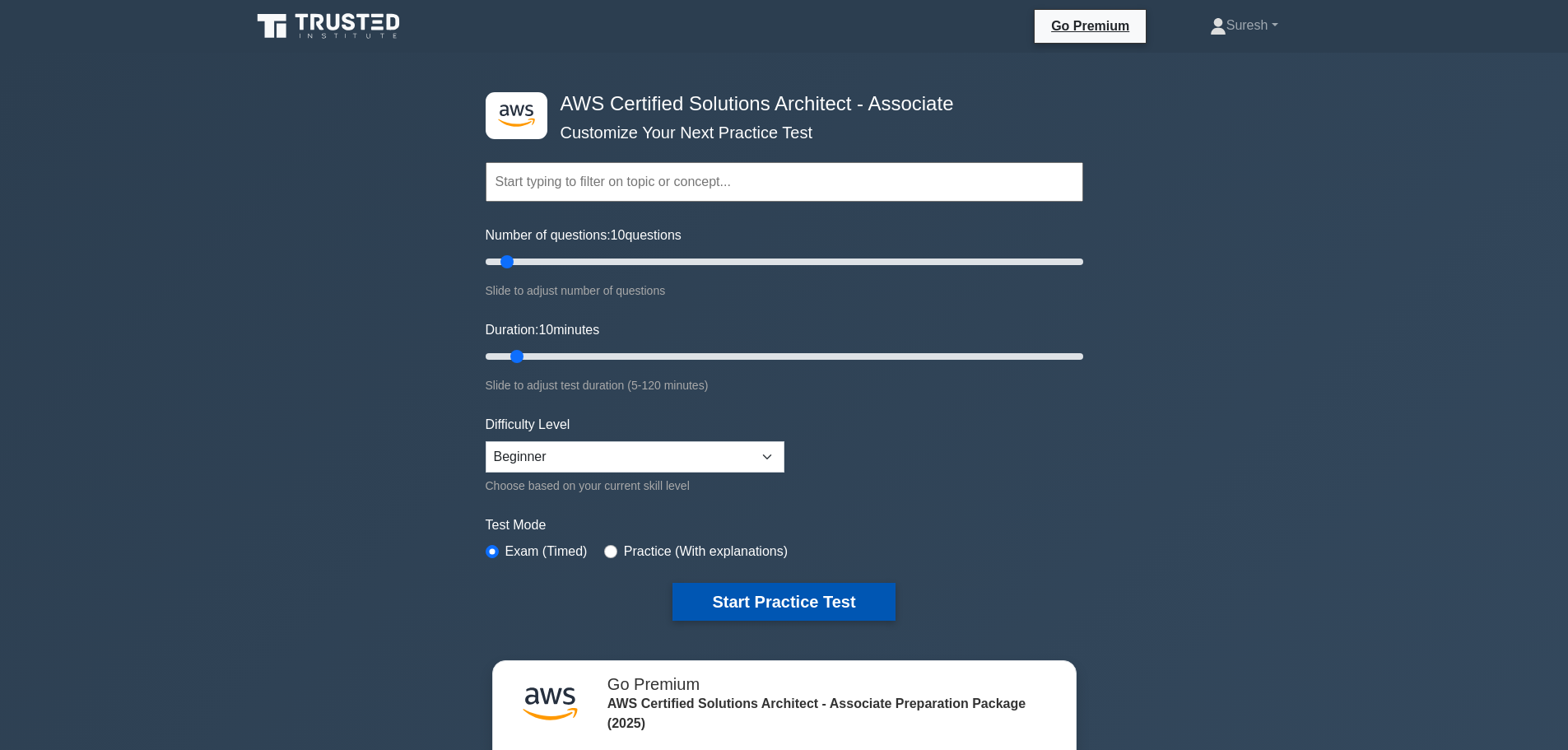
click at [729, 607] on button "Start Practice Test" at bounding box center [784, 602] width 222 height 38
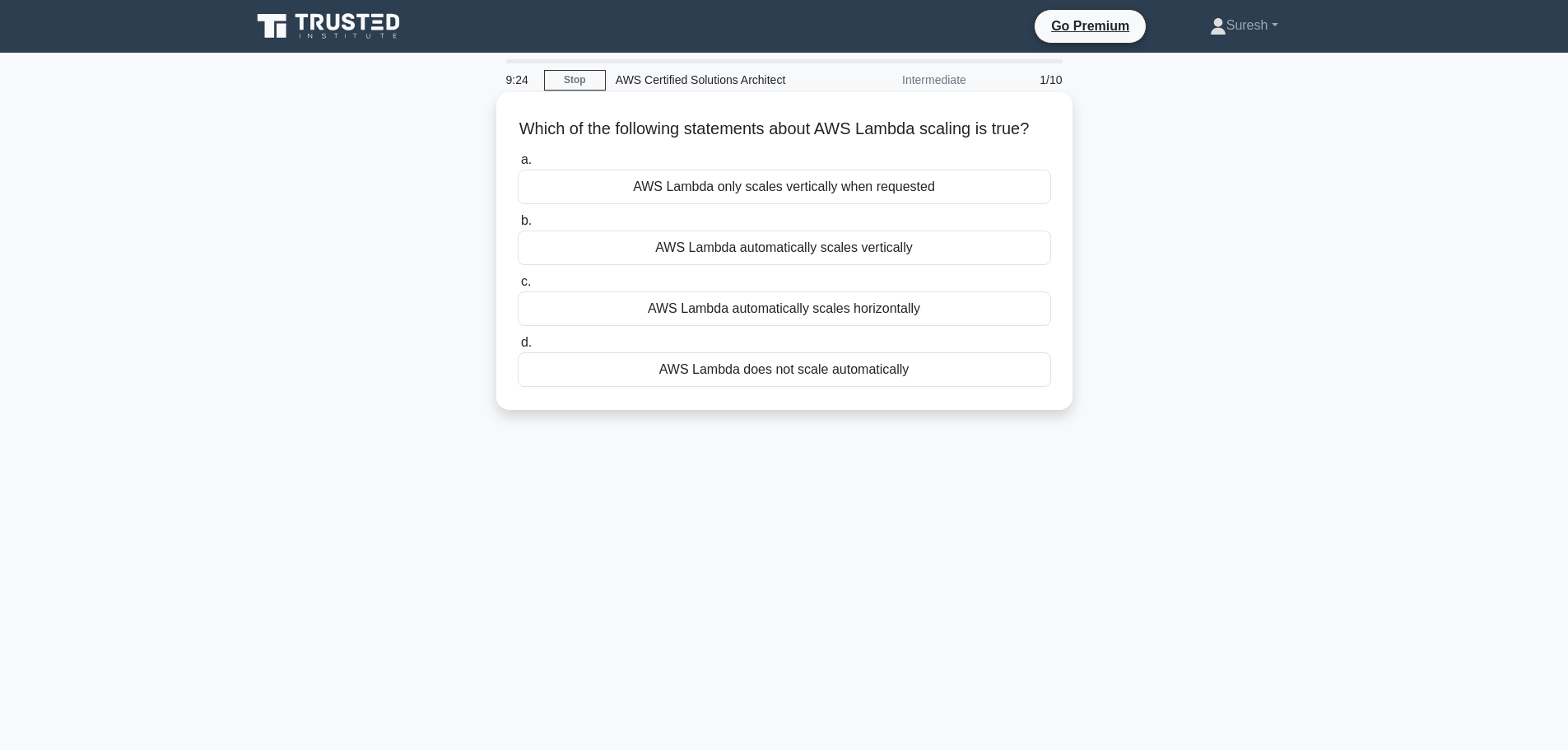
click at [729, 204] on div "AWS Lambda only scales vertically when requested" at bounding box center [784, 187] width 533 height 34
click at [518, 165] on input "a. AWS Lambda only scales vertically when requested" at bounding box center [518, 160] width 0 height 11
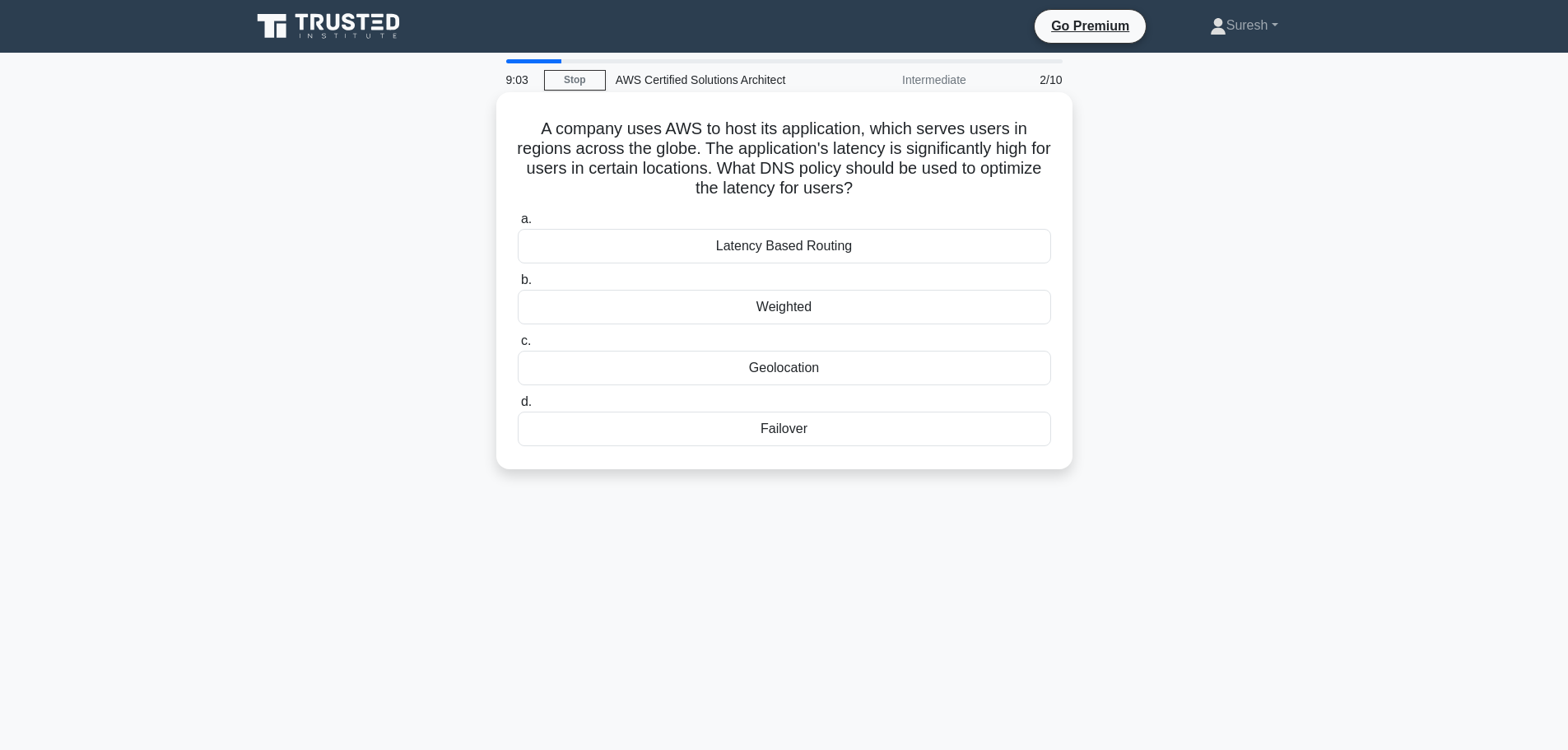
click at [775, 370] on div "Geolocation" at bounding box center [784, 367] width 533 height 34
click at [518, 347] on input "c. Geolocation" at bounding box center [518, 341] width 0 height 11
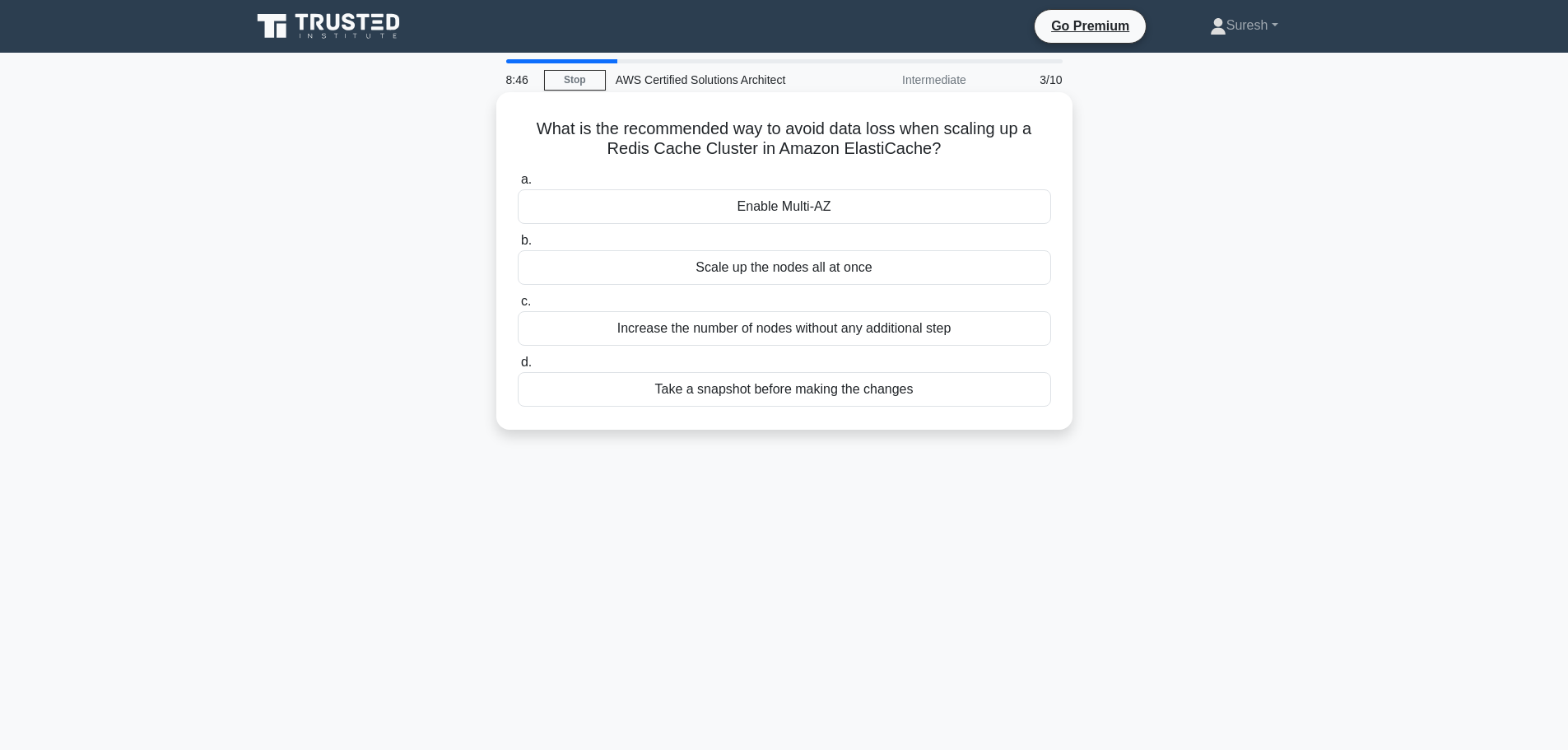
click at [773, 211] on div "Enable Multi-AZ" at bounding box center [784, 207] width 533 height 34
click at [518, 185] on input "a. Enable Multi-AZ" at bounding box center [518, 180] width 0 height 11
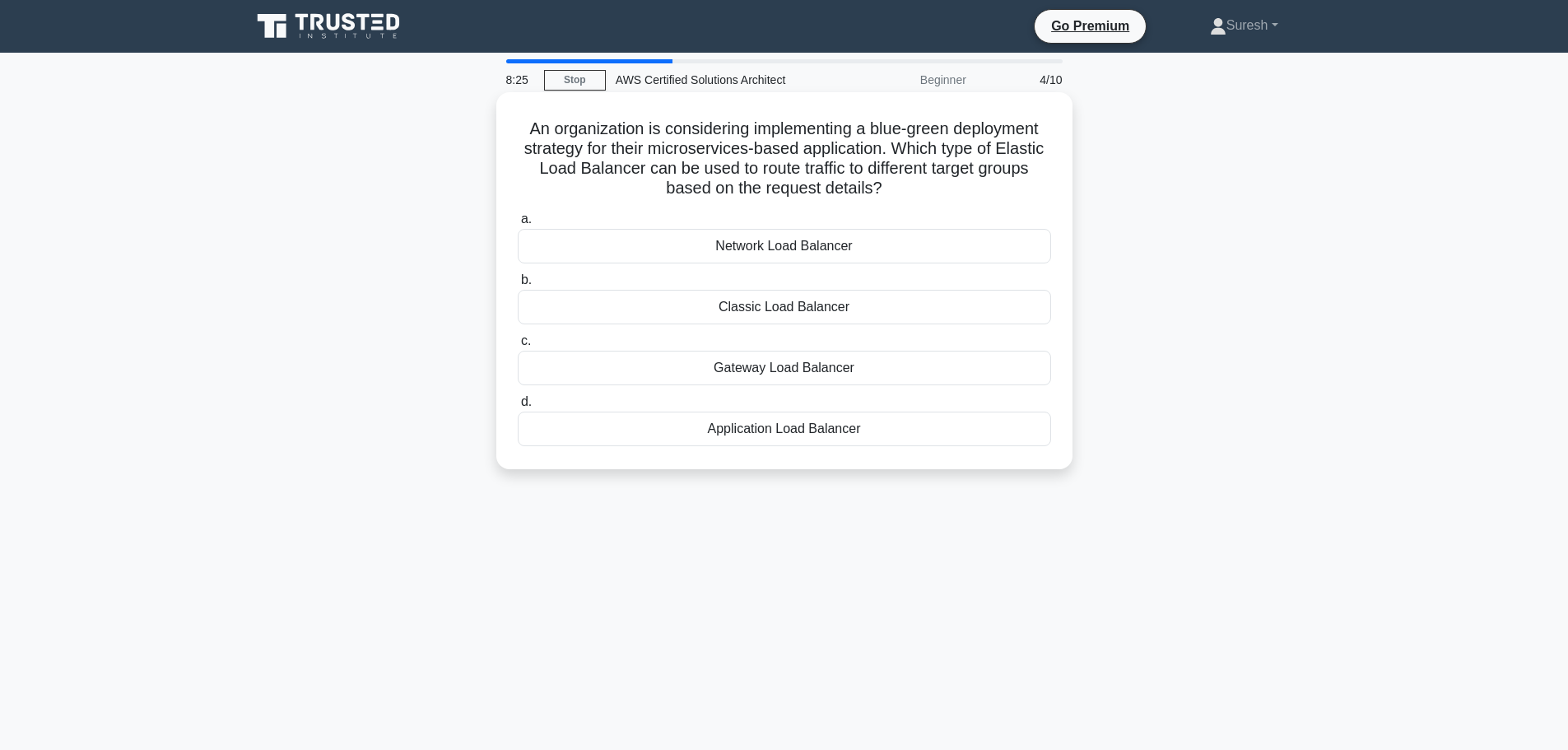
click at [768, 425] on div "Application Load Balancer" at bounding box center [784, 429] width 533 height 34
click at [518, 407] on input "d. Application Load Balancer" at bounding box center [518, 403] width 0 height 11
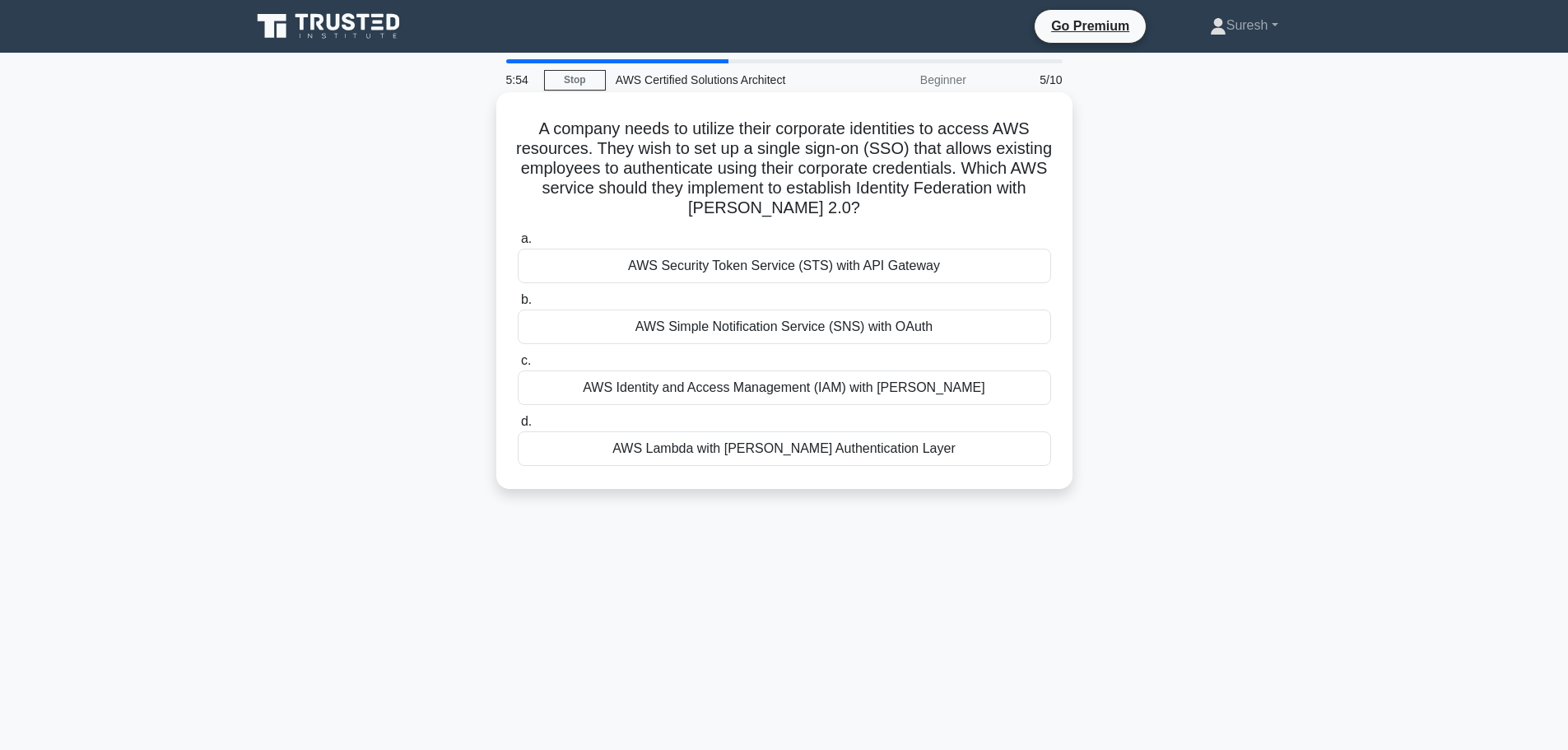
click at [825, 267] on div "AWS Security Token Service (STS) with API Gateway" at bounding box center [784, 265] width 533 height 34
click at [518, 245] on input "a. AWS Security Token Service (STS) with API Gateway" at bounding box center [518, 239] width 0 height 11
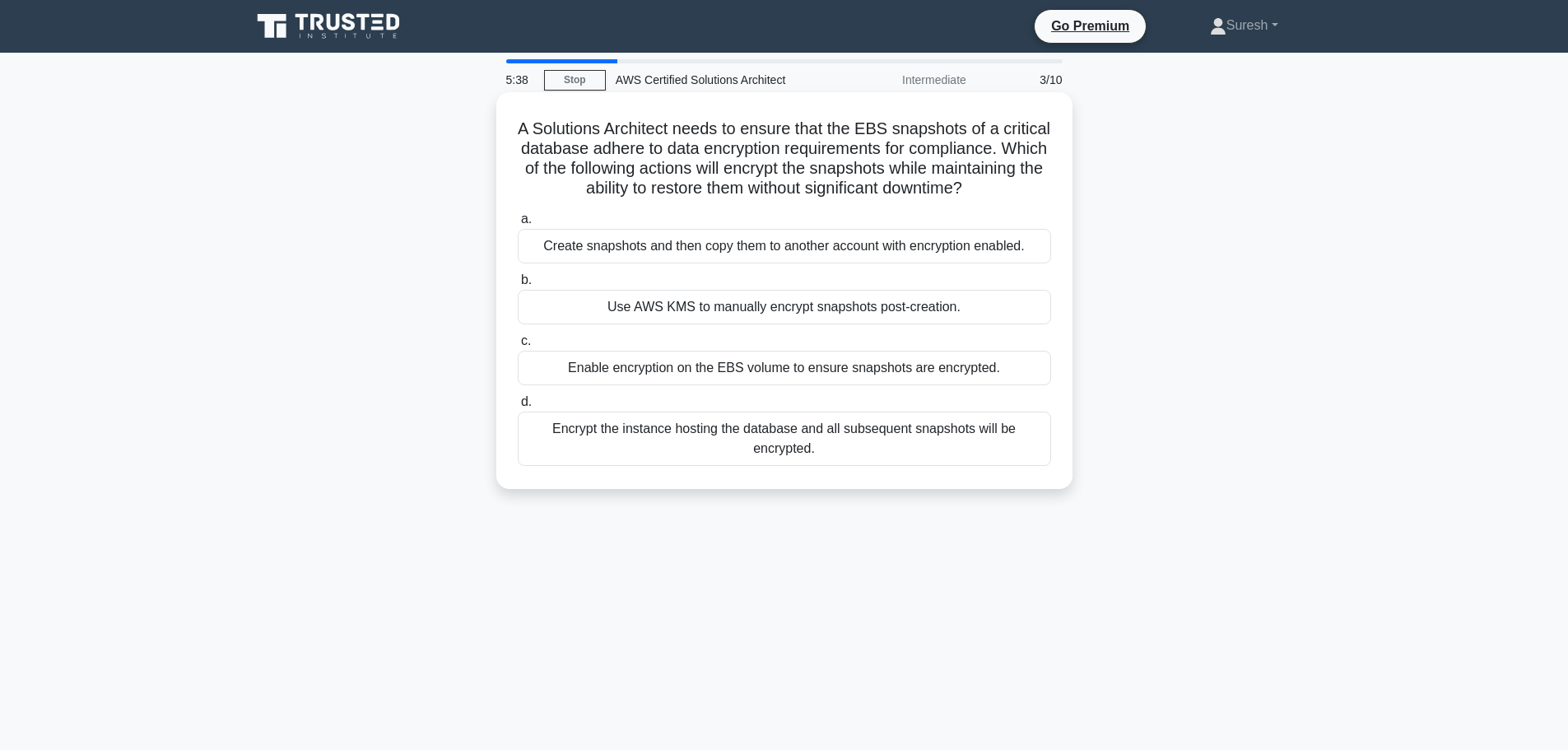
click at [789, 385] on div "Enable encryption on the EBS volume to ensure snapshots are encrypted." at bounding box center [784, 367] width 533 height 34
click at [518, 347] on input "c. Enable encryption on the EBS volume to ensure snapshots are encrypted." at bounding box center [518, 341] width 0 height 11
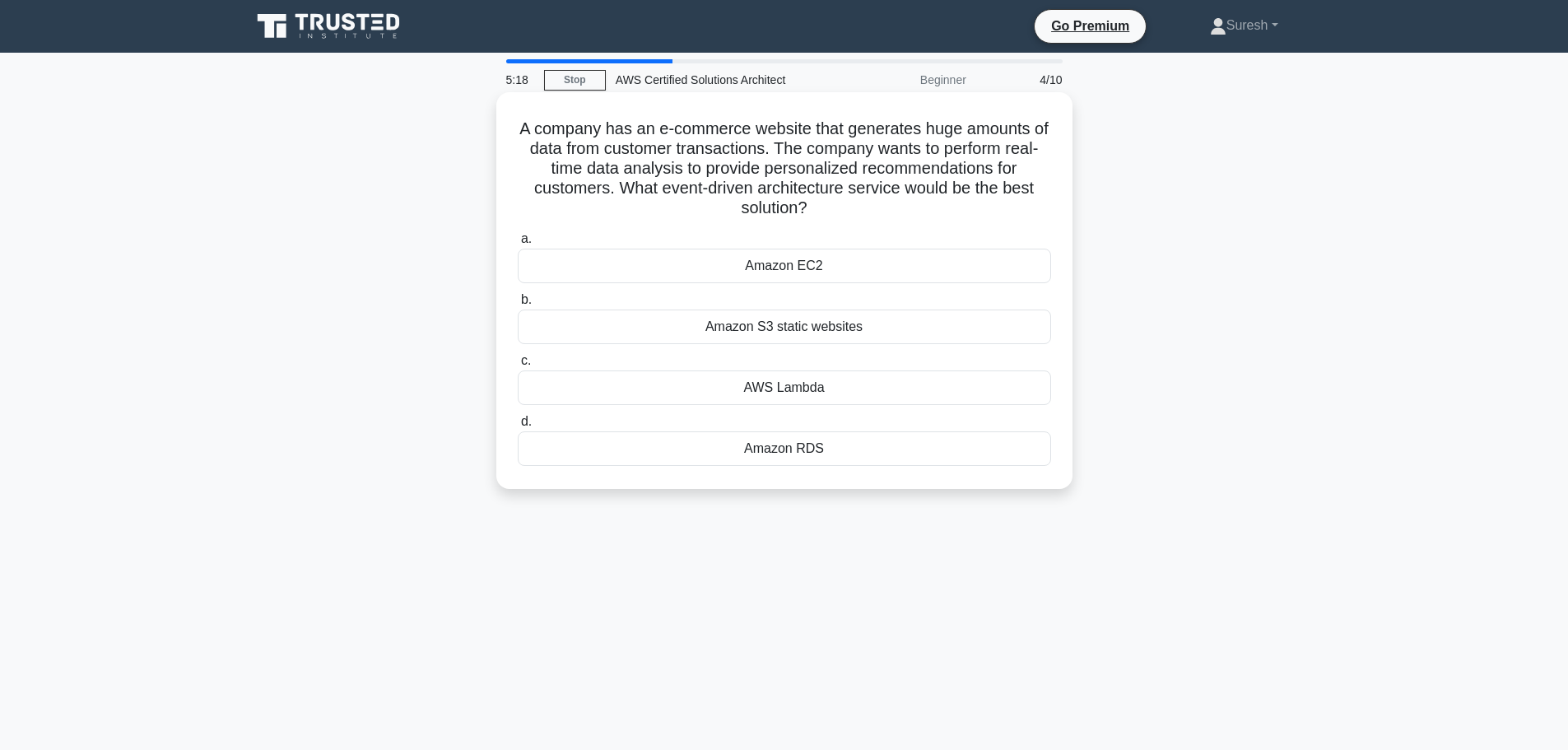
click at [786, 266] on div "Amazon EC2" at bounding box center [784, 265] width 533 height 34
click at [518, 245] on input "a. Amazon EC2" at bounding box center [518, 239] width 0 height 11
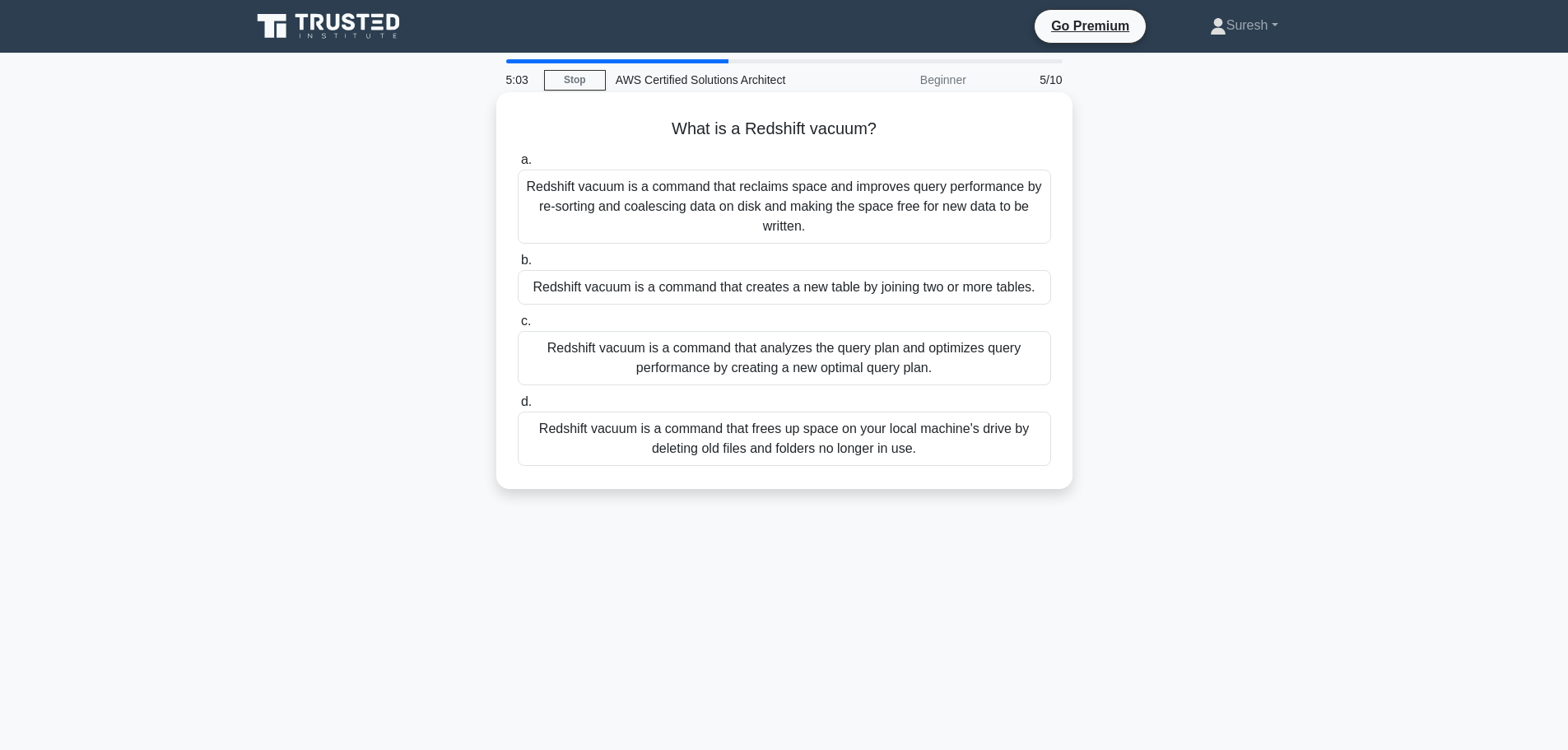
click at [794, 360] on div "Redshift vacuum is a command that analyzes the query plan and optimizes query p…" at bounding box center [784, 358] width 533 height 54
click at [518, 327] on input "c. Redshift vacuum is a command that analyzes the query plan and optimizes quer…" at bounding box center [518, 321] width 0 height 11
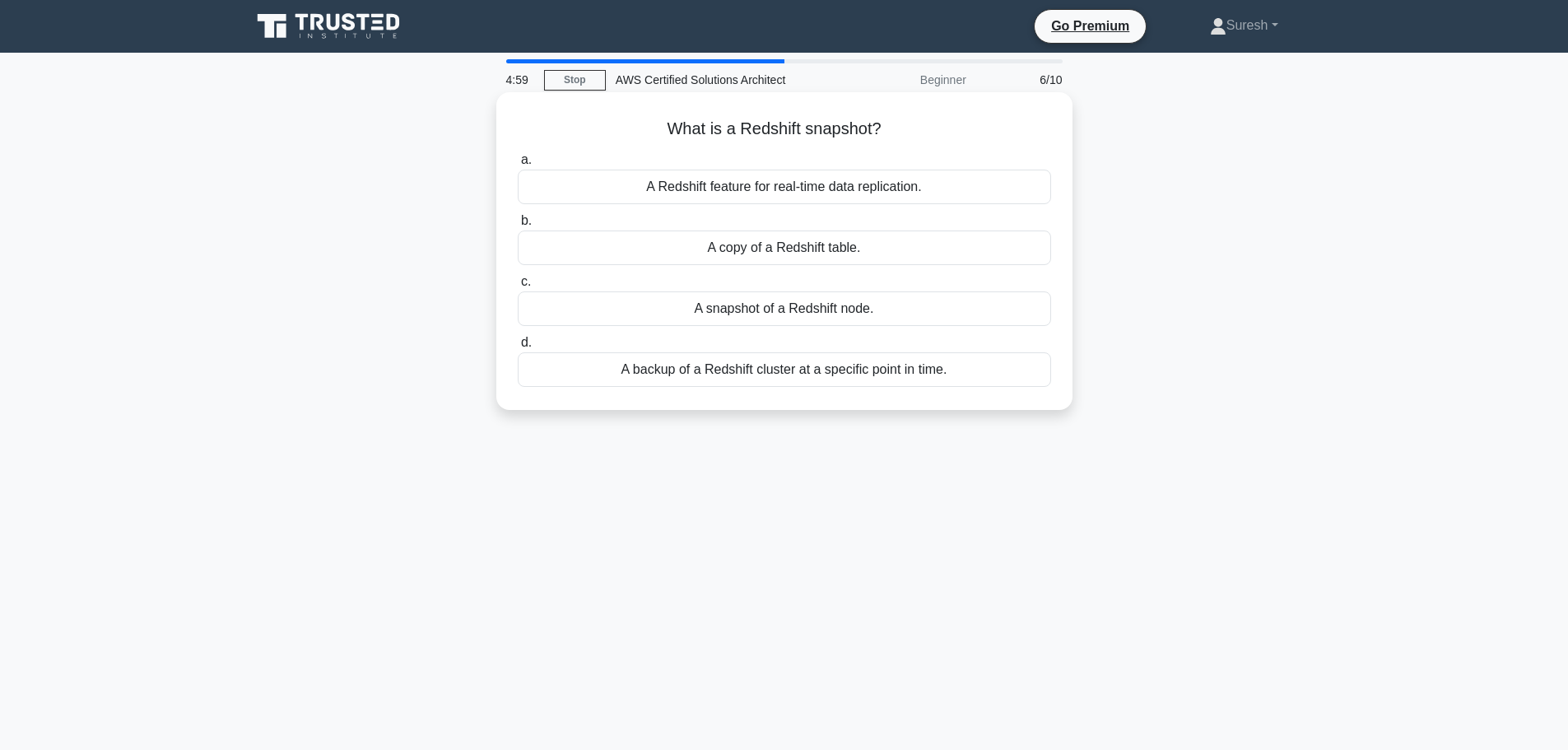
click at [803, 187] on div "A Redshift feature for real-time data replication." at bounding box center [784, 187] width 533 height 34
click at [518, 165] on input "a. A Redshift feature for real-time data replication." at bounding box center [518, 160] width 0 height 11
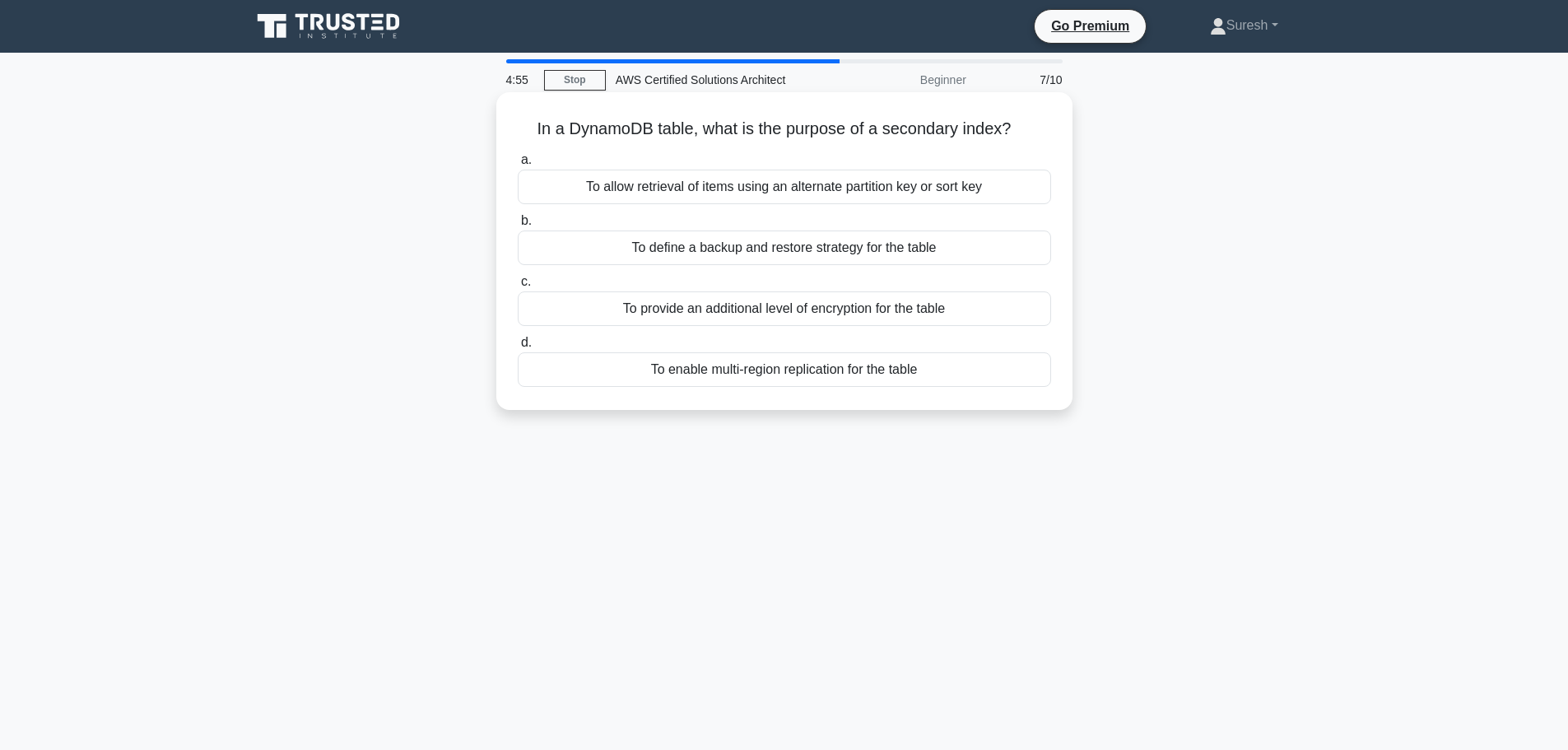
click at [797, 249] on div "To define a backup and restore strategy for the table" at bounding box center [784, 247] width 533 height 34
click at [518, 227] on input "b. To define a backup and restore strategy for the table" at bounding box center [518, 221] width 0 height 11
click at [791, 307] on div "Objects uploaded to the bucket are deleted after a specified time period" at bounding box center [784, 309] width 533 height 34
click at [518, 287] on input "c. Objects uploaded to the bucket are deleted after a specified time period" at bounding box center [518, 282] width 0 height 11
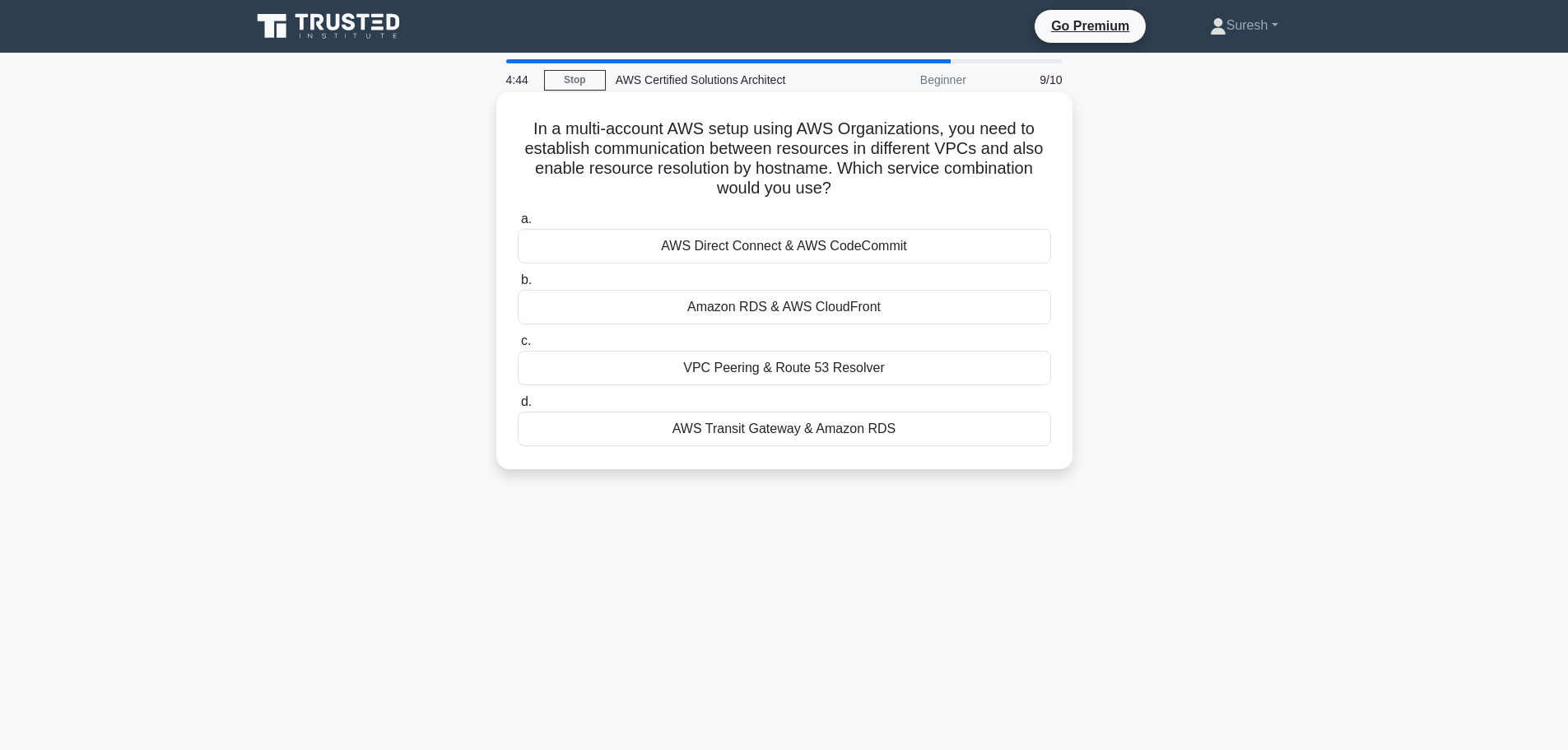
click at [781, 371] on div "VPC Peering & Route 53 Resolver" at bounding box center [784, 367] width 533 height 34
click at [518, 347] on input "c. VPC Peering & Route 53 Resolver" at bounding box center [518, 341] width 0 height 11
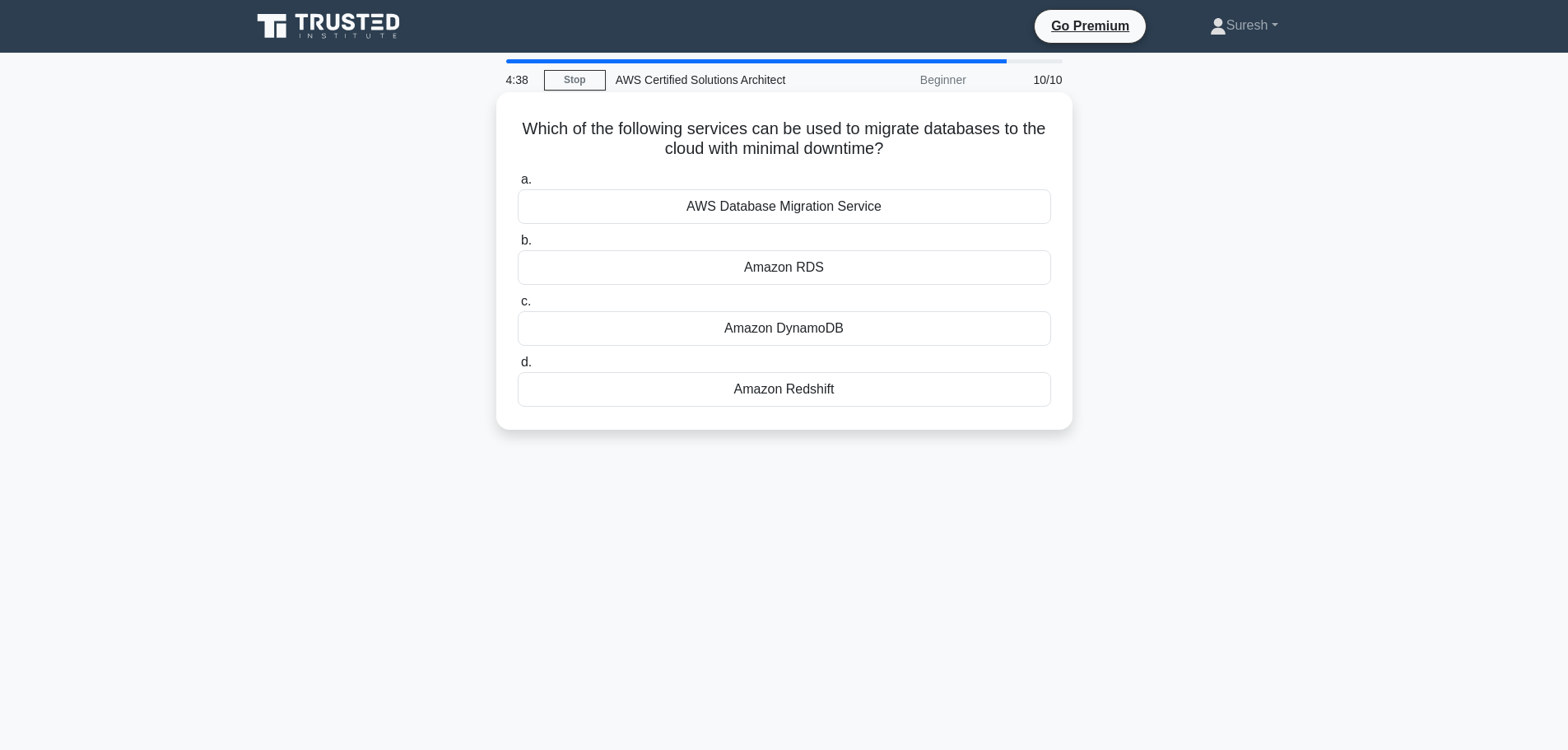
click at [749, 208] on div "AWS Database Migration Service" at bounding box center [784, 207] width 533 height 34
click at [518, 185] on input "a. AWS Database Migration Service" at bounding box center [518, 180] width 0 height 11
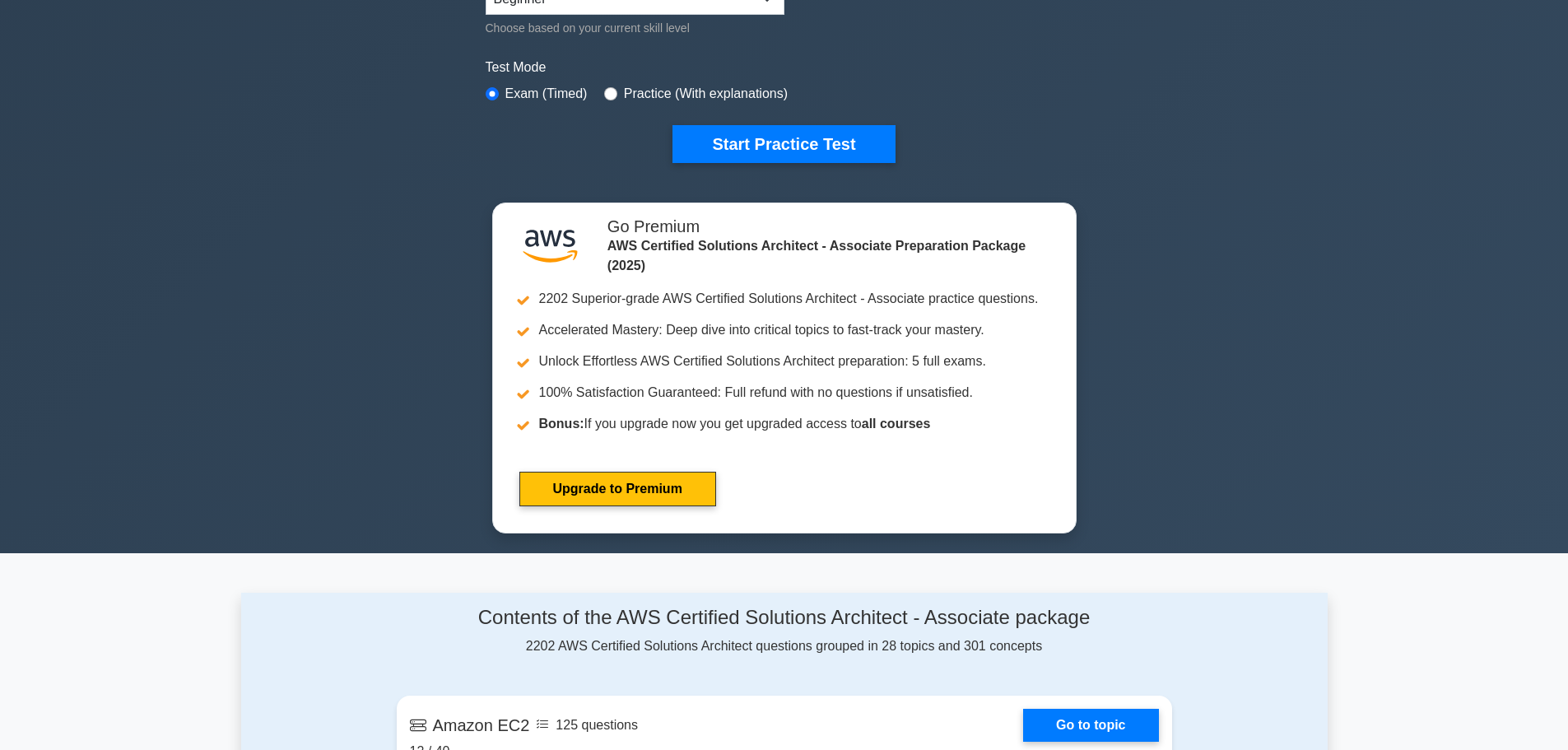
scroll to position [247, 0]
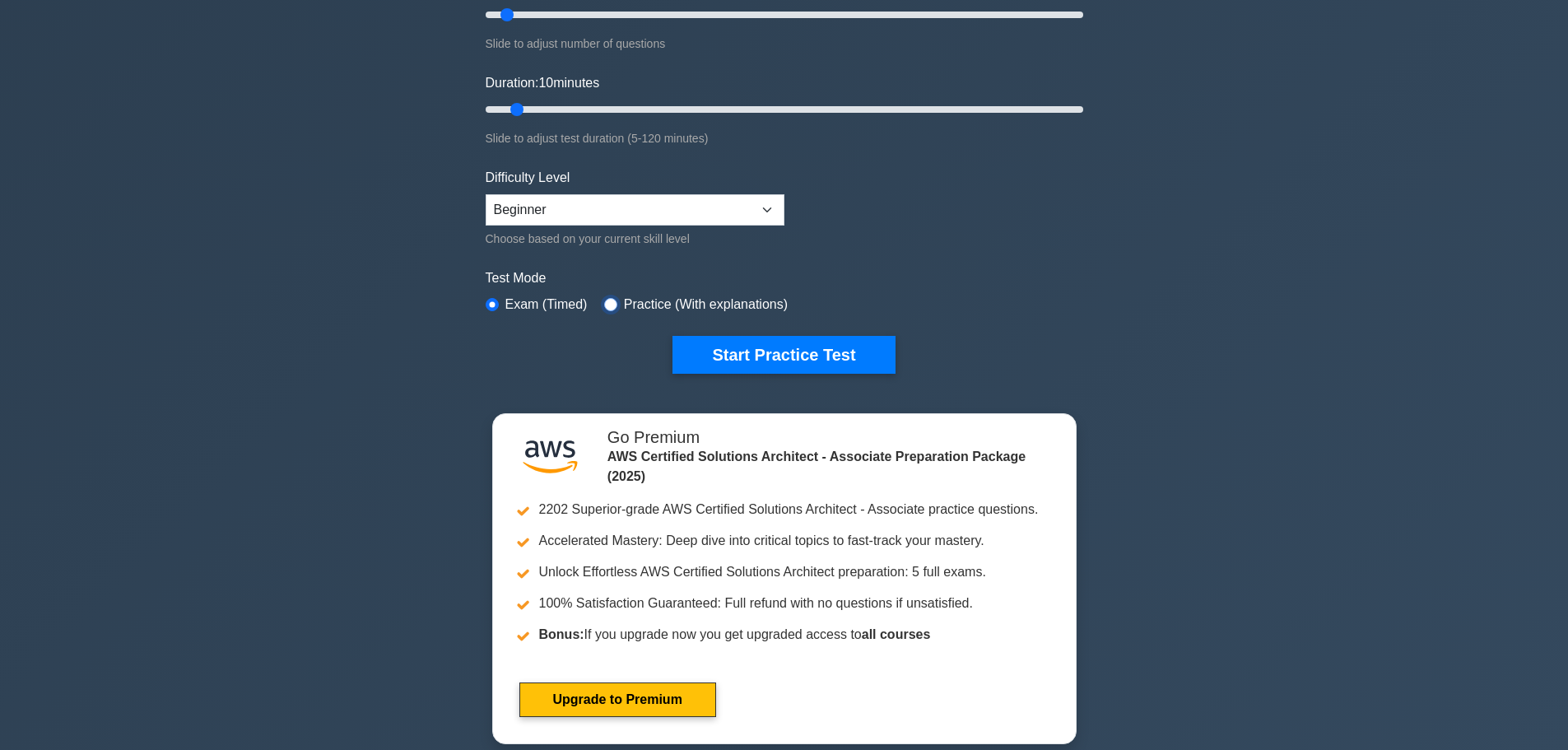
click at [608, 309] on input "radio" at bounding box center [610, 304] width 14 height 14
radio input "true"
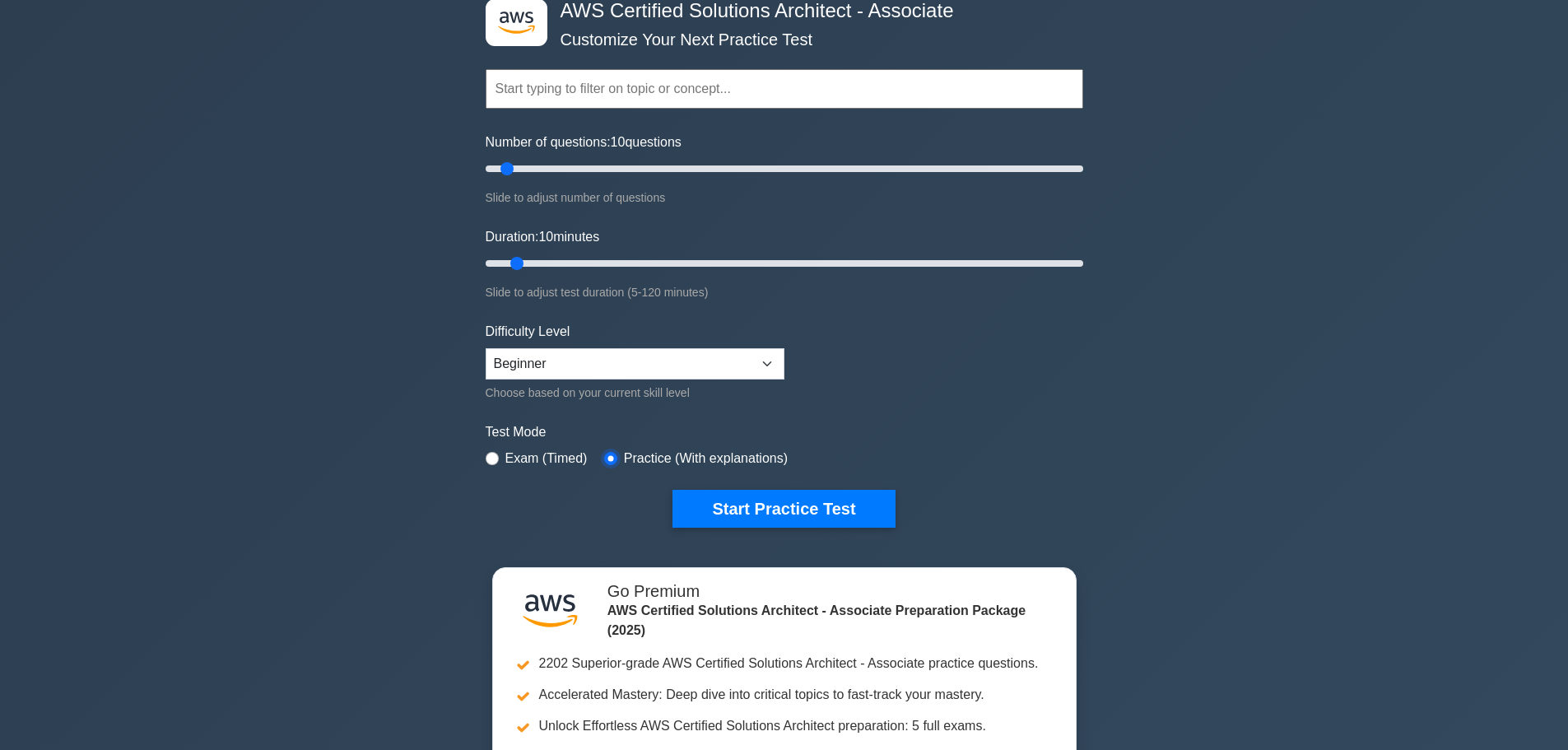
scroll to position [0, 0]
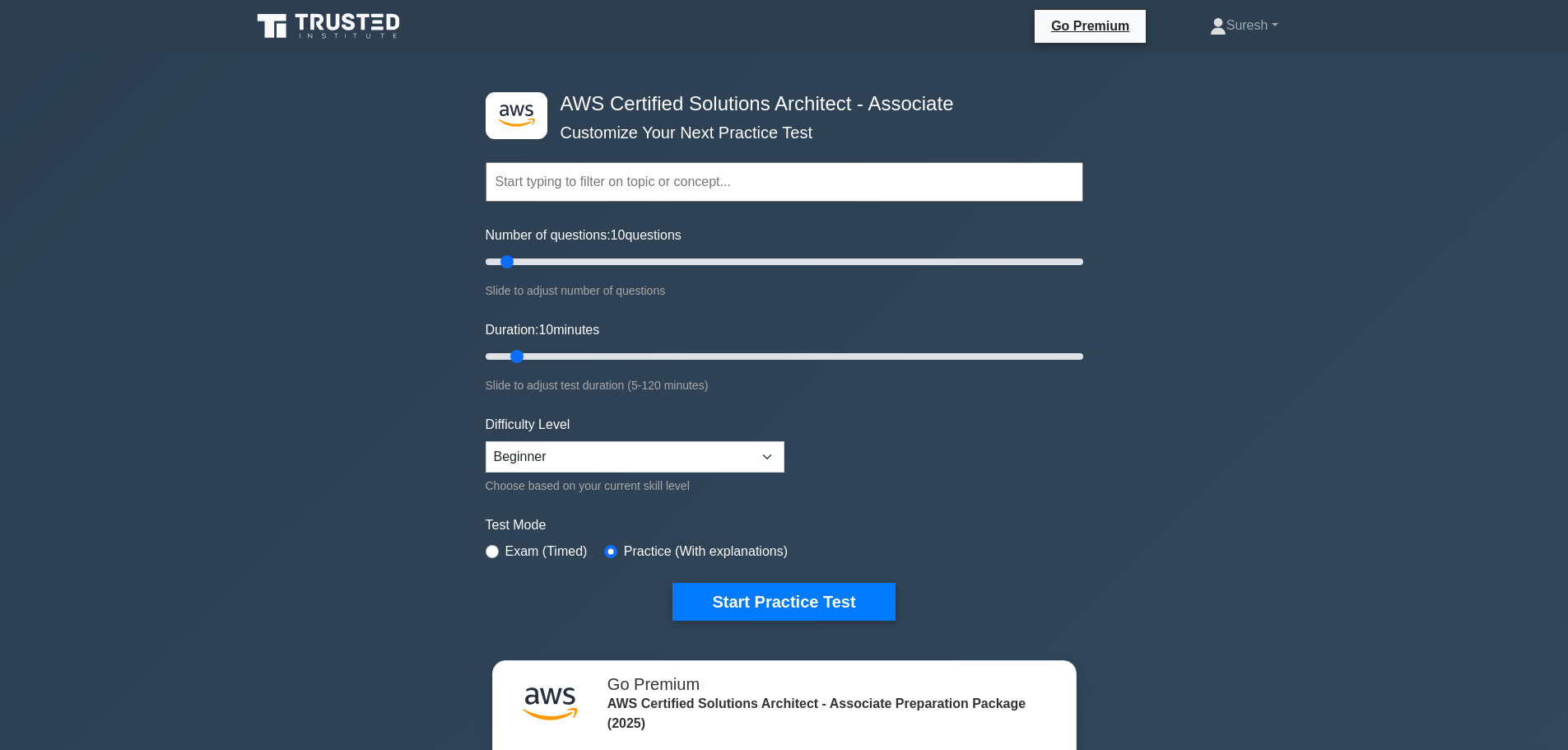
click at [486, 553] on div "Exam (Timed)" at bounding box center [536, 551] width 102 height 20
click at [494, 549] on input "radio" at bounding box center [492, 551] width 14 height 14
radio input "true"
click at [793, 602] on button "Start Practice Test" at bounding box center [784, 602] width 222 height 38
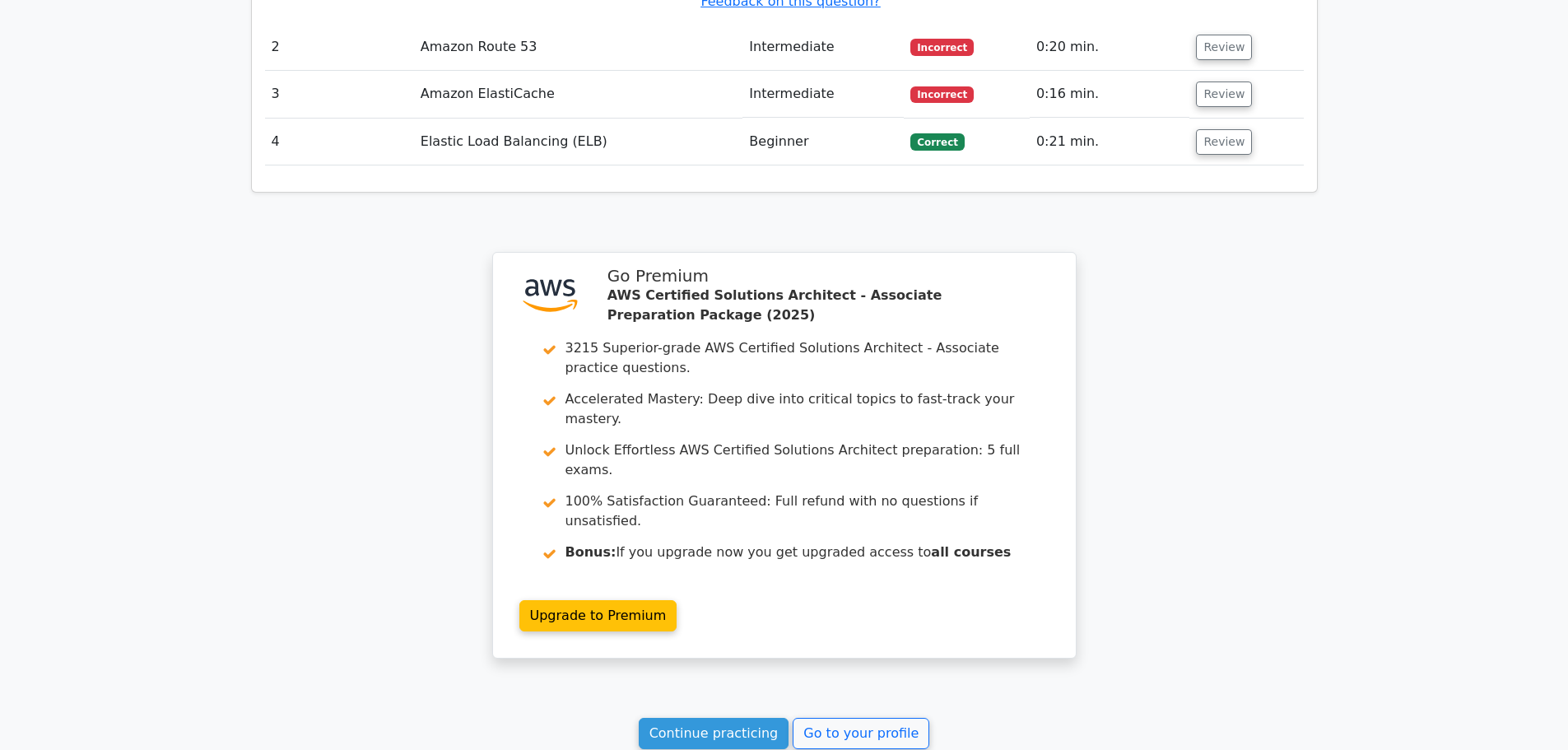
scroll to position [1919, 0]
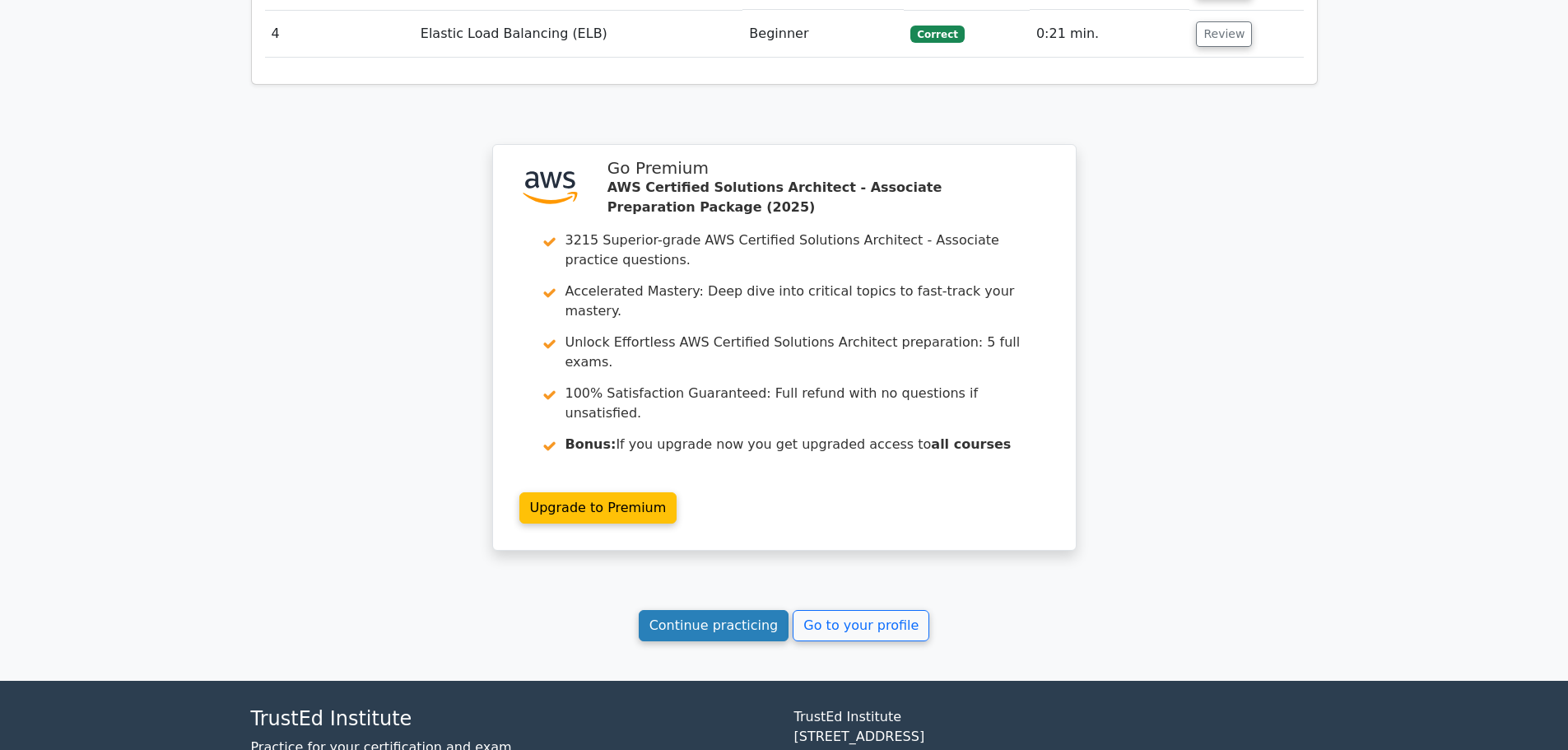
click at [747, 610] on link "Continue practicing" at bounding box center [714, 625] width 151 height 32
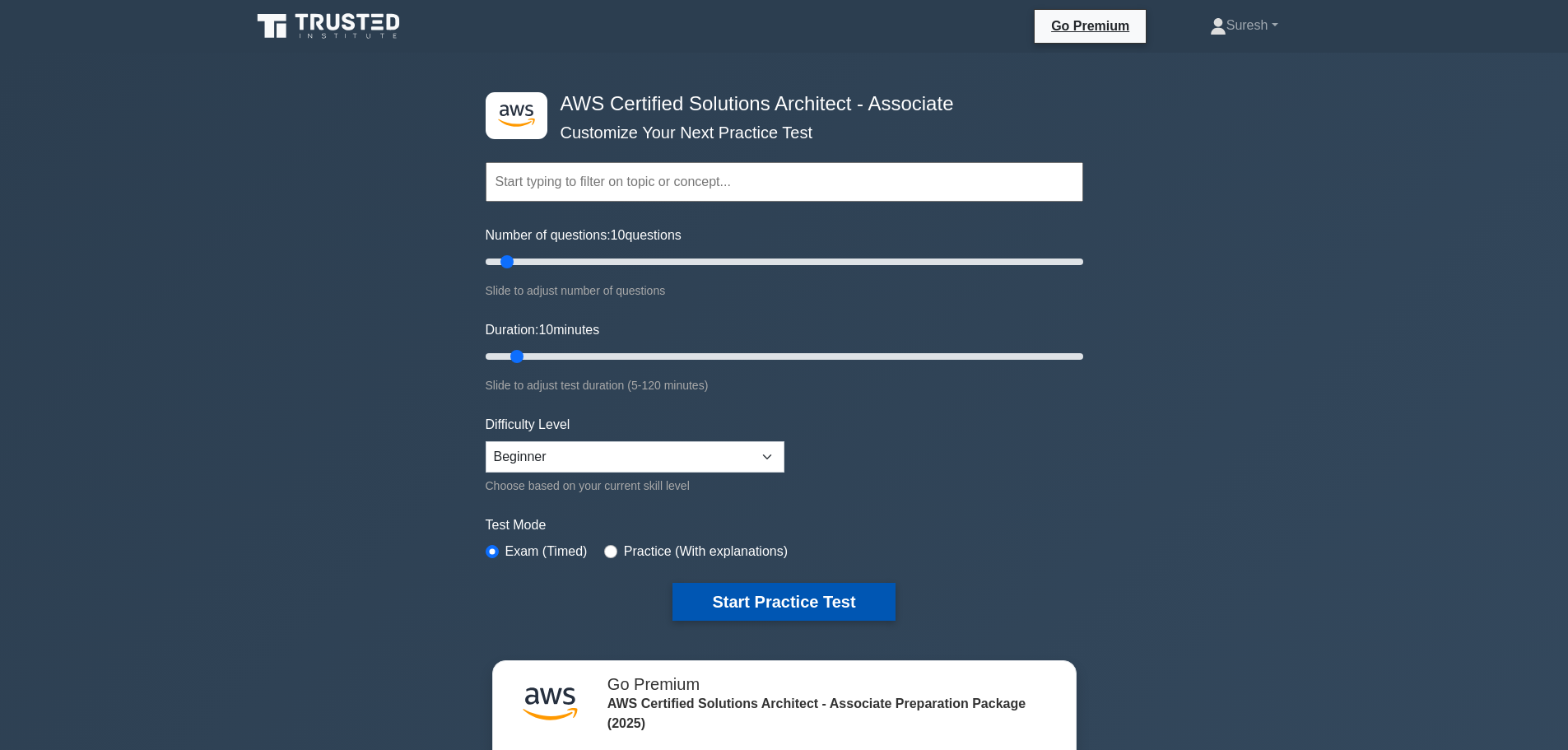
click at [761, 590] on button "Start Practice Test" at bounding box center [784, 602] width 222 height 38
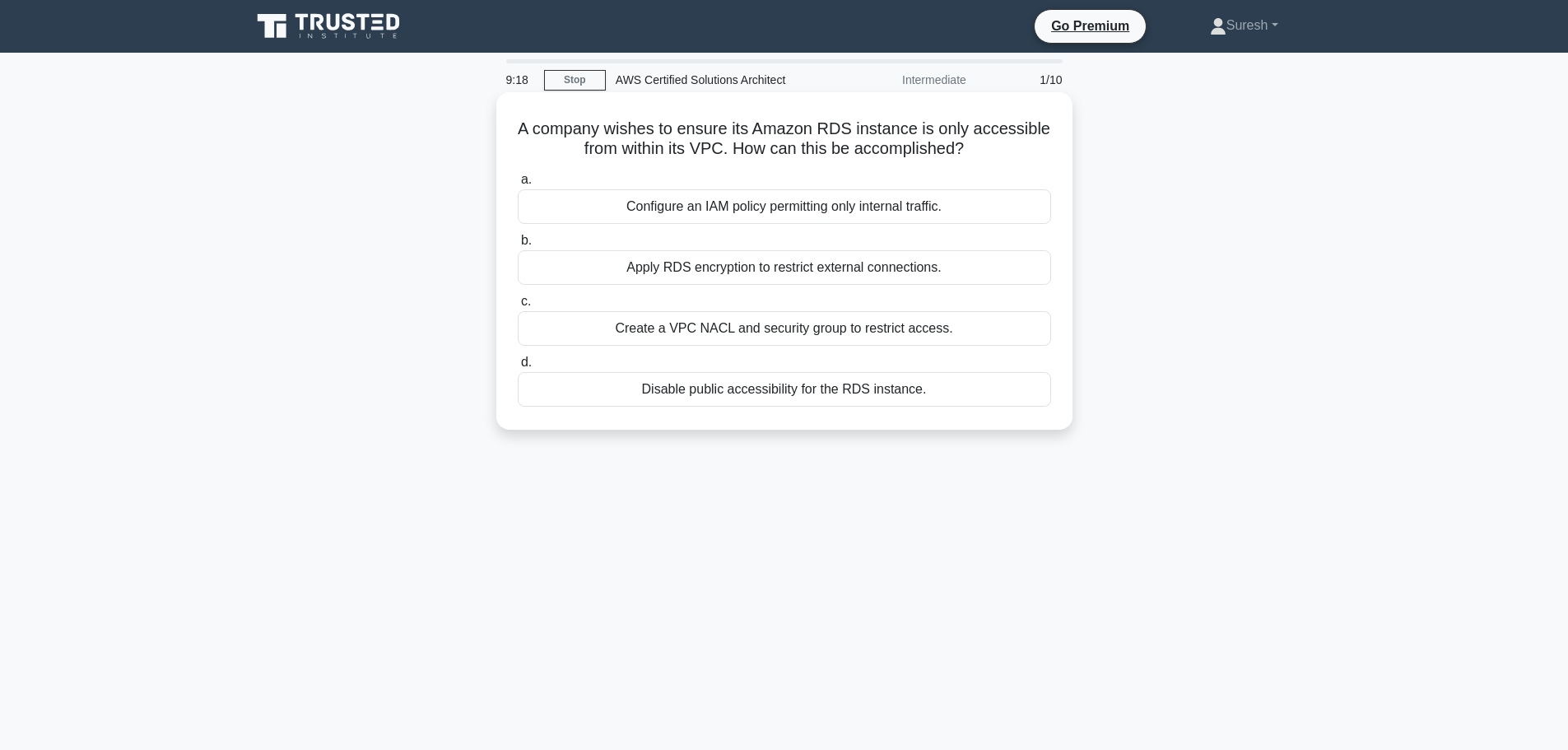
click at [757, 211] on div "Configure an IAM policy permitting only internal traffic." at bounding box center [784, 207] width 533 height 34
click at [518, 185] on input "a. Configure an IAM policy permitting only internal traffic." at bounding box center [518, 180] width 0 height 11
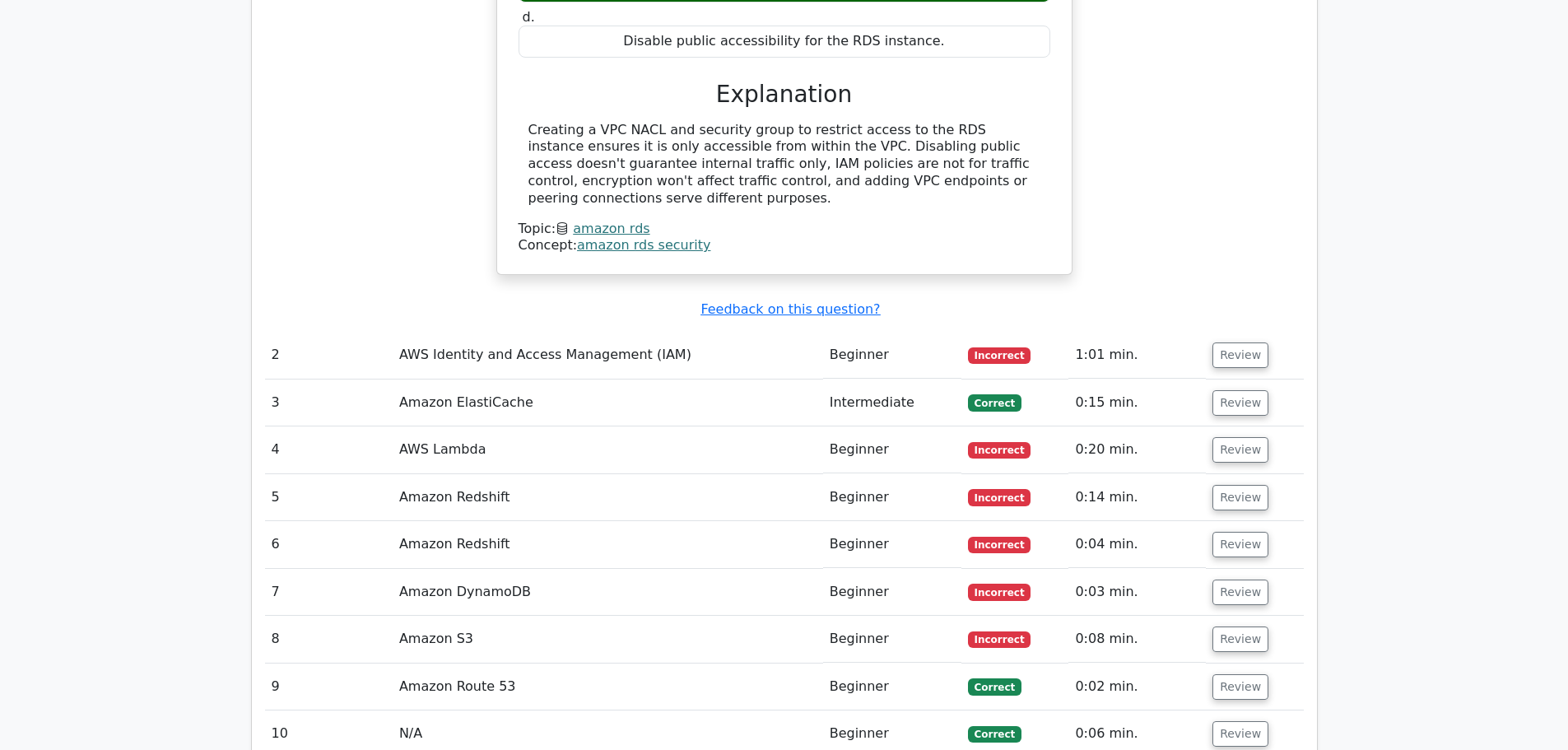
scroll to position [1728, 0]
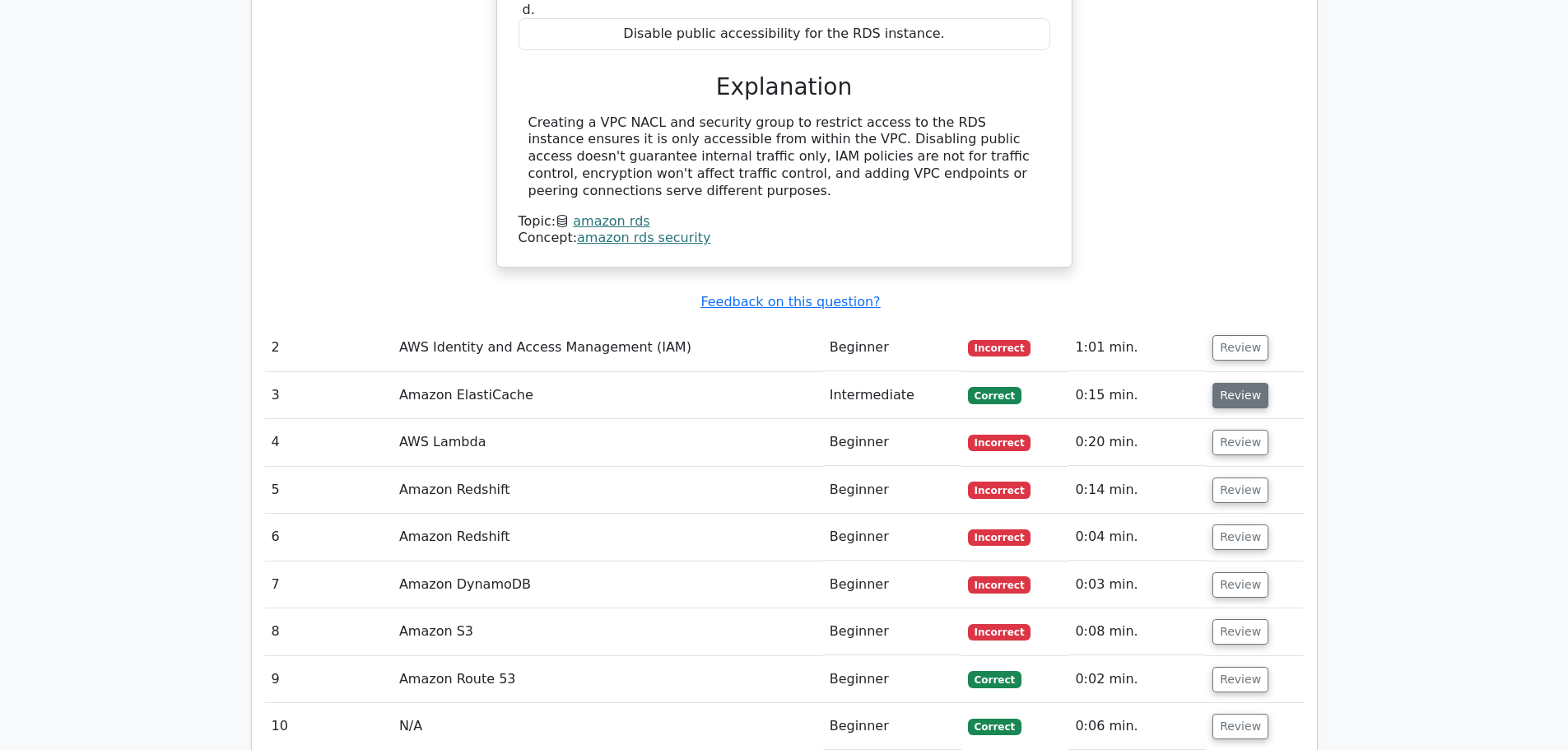
click at [1239, 383] on button "Review" at bounding box center [1240, 395] width 56 height 25
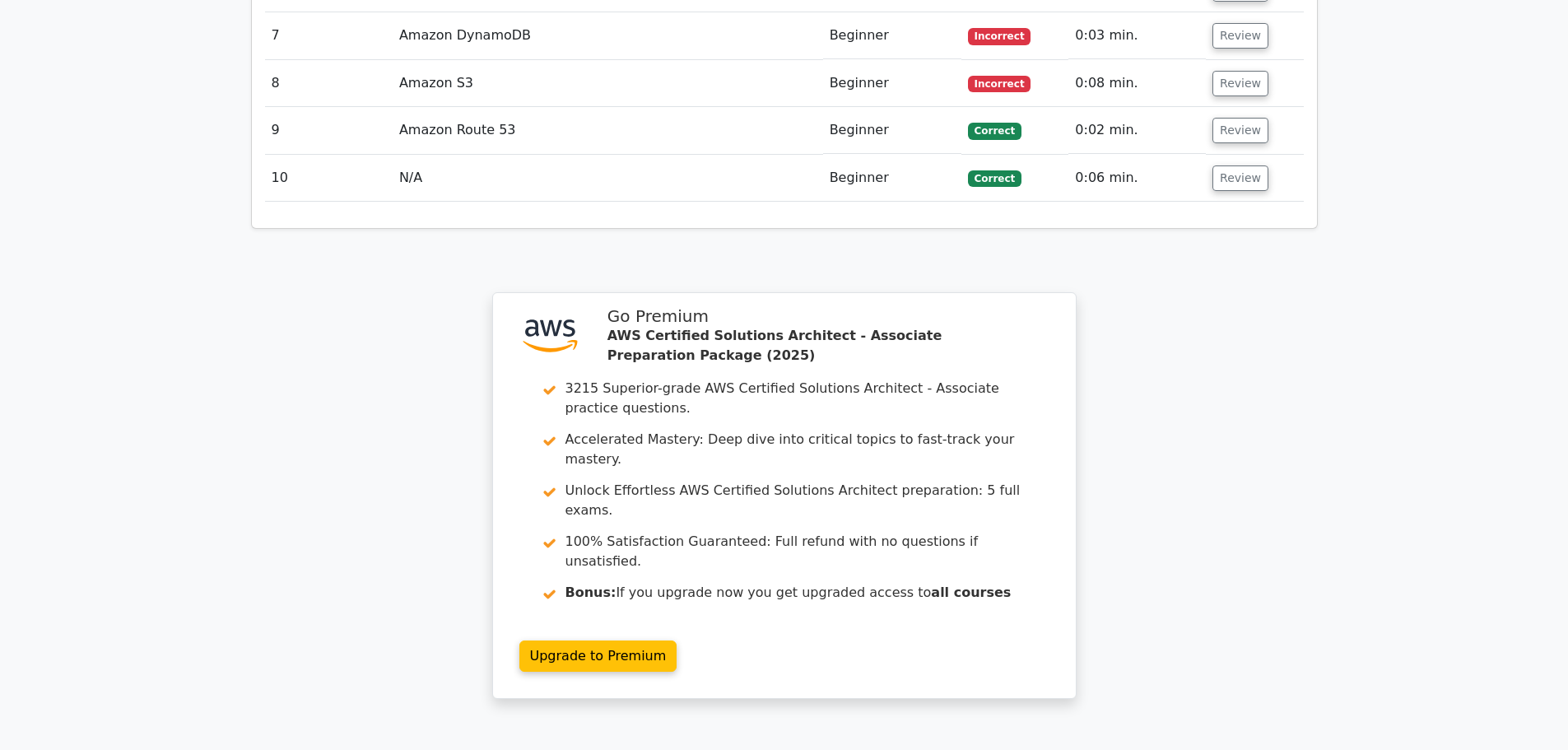
scroll to position [3361, 0]
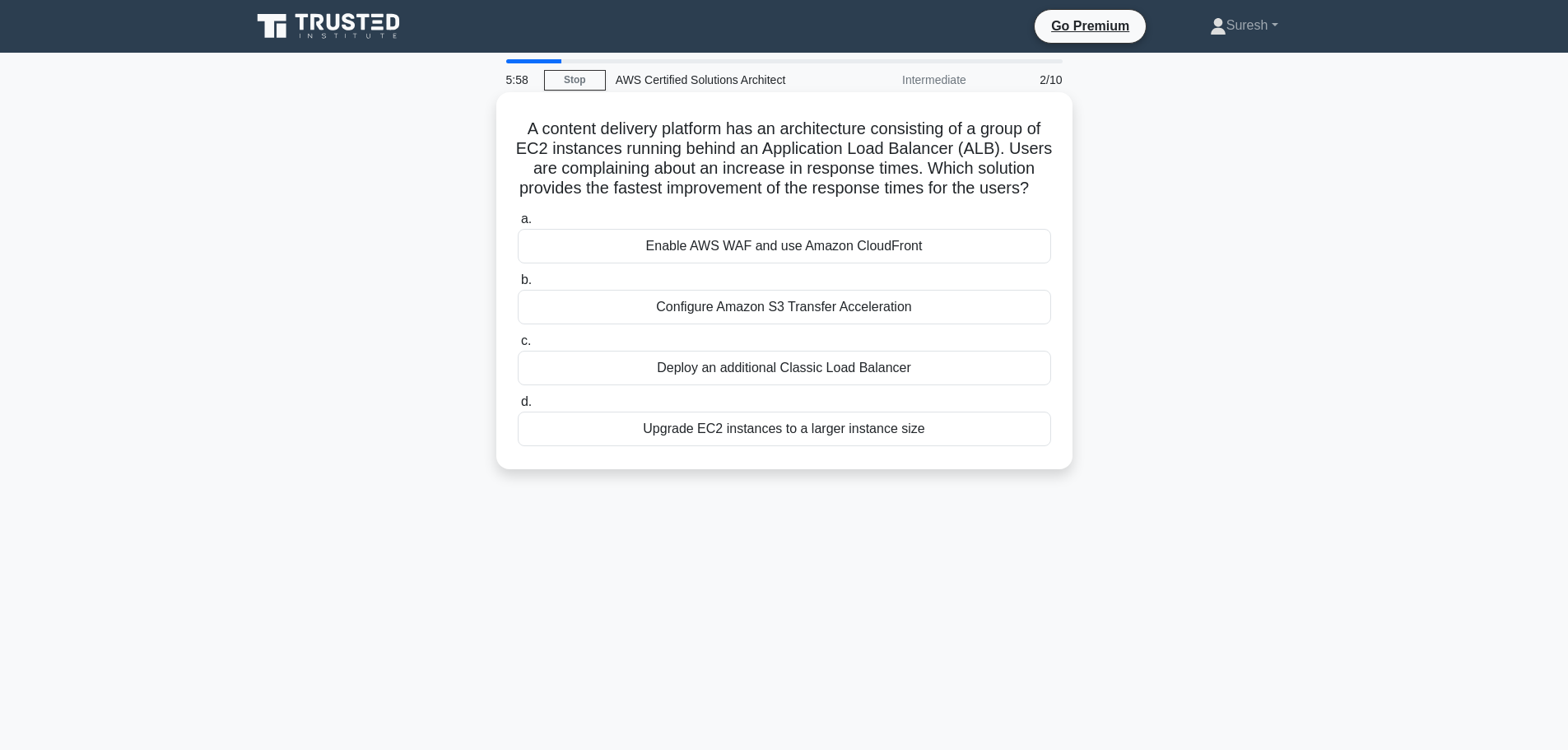
click at [754, 264] on div "Enable AWS WAF and use Amazon CloudFront" at bounding box center [784, 246] width 533 height 34
click at [518, 225] on input "a. Enable AWS WAF and use Amazon CloudFront" at bounding box center [518, 219] width 0 height 11
